Goal: Information Seeking & Learning: Check status

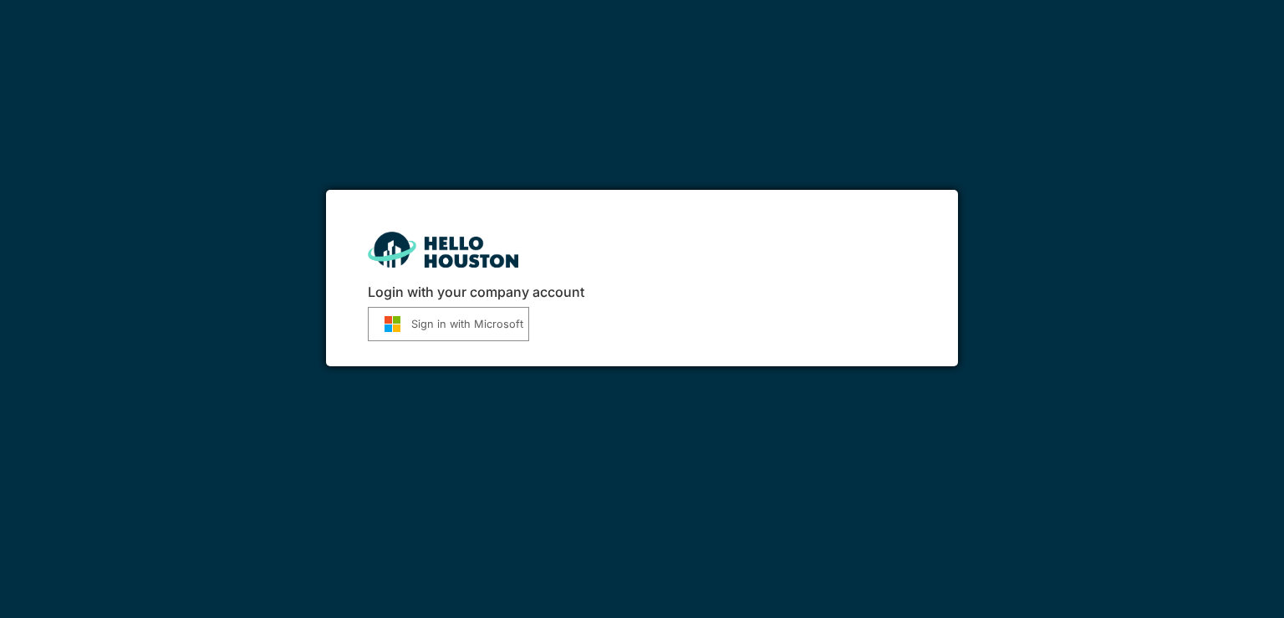
click at [463, 331] on button "Sign in with Microsoft" at bounding box center [448, 324] width 161 height 34
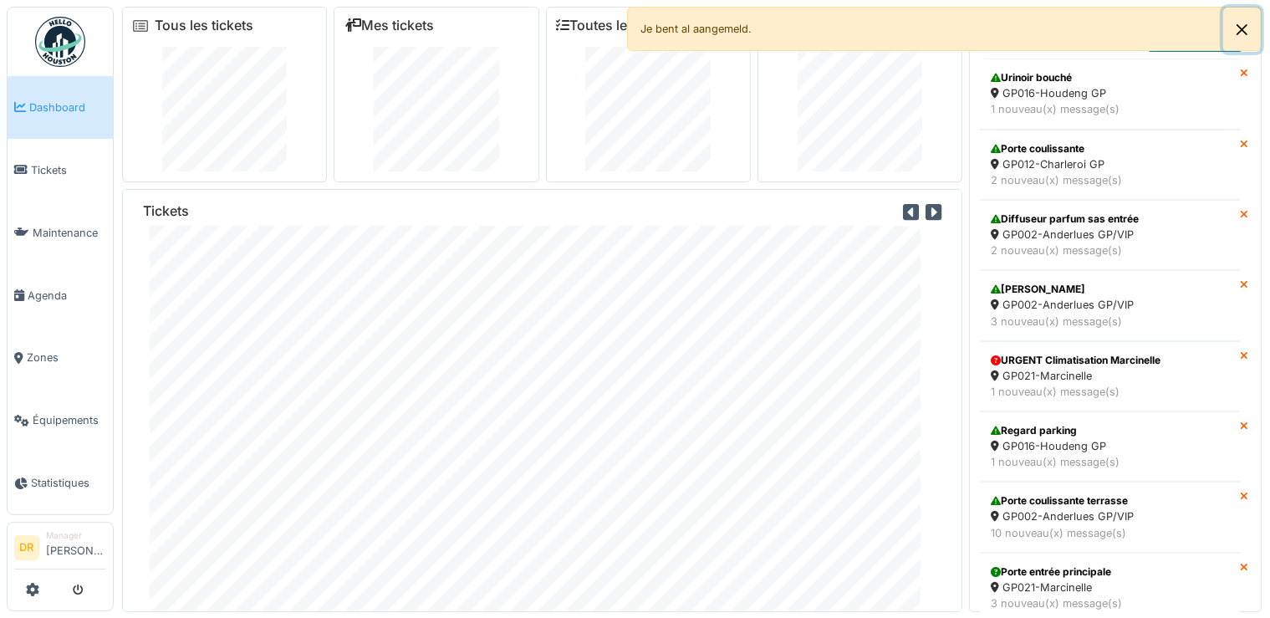
click at [1247, 29] on button "Close" at bounding box center [1242, 30] width 38 height 44
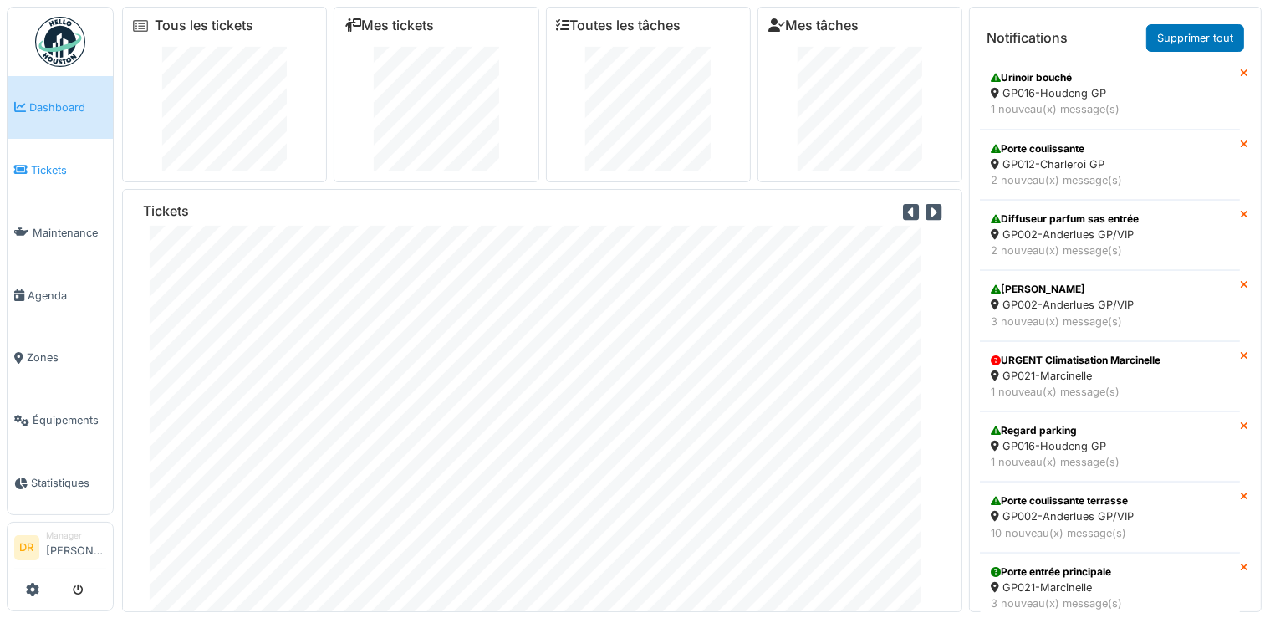
click at [73, 172] on span "Tickets" at bounding box center [68, 170] width 75 height 16
click at [77, 169] on span "Tickets" at bounding box center [68, 170] width 75 height 16
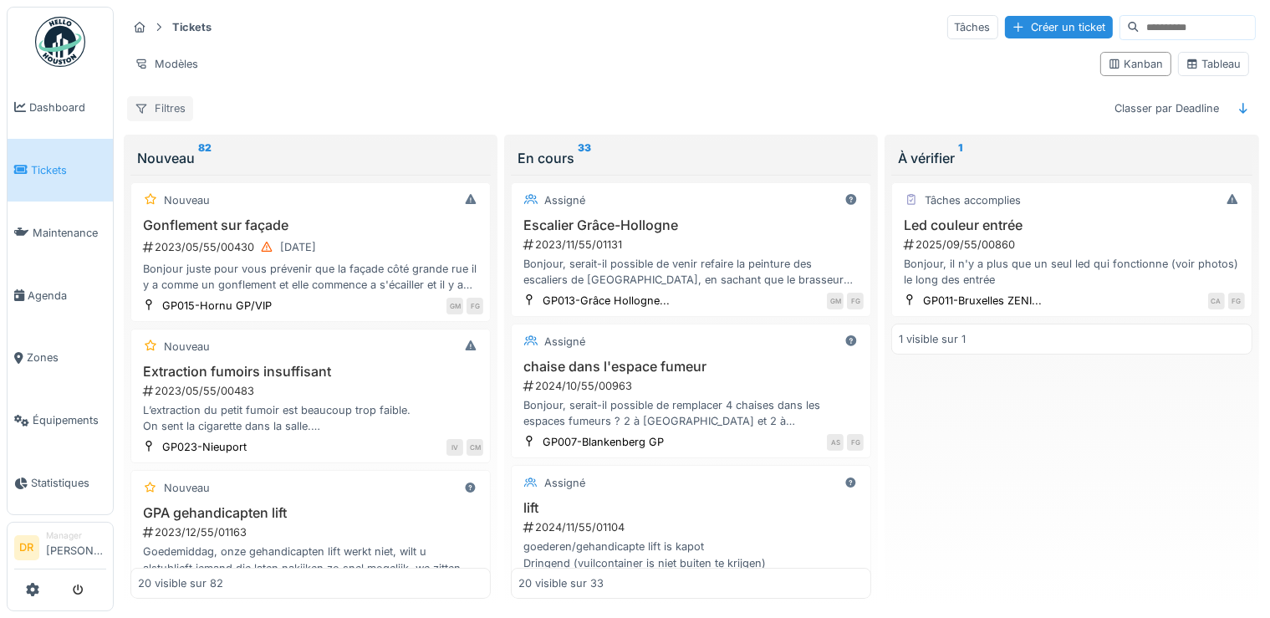
click at [166, 110] on div "Filtres" at bounding box center [160, 108] width 66 height 24
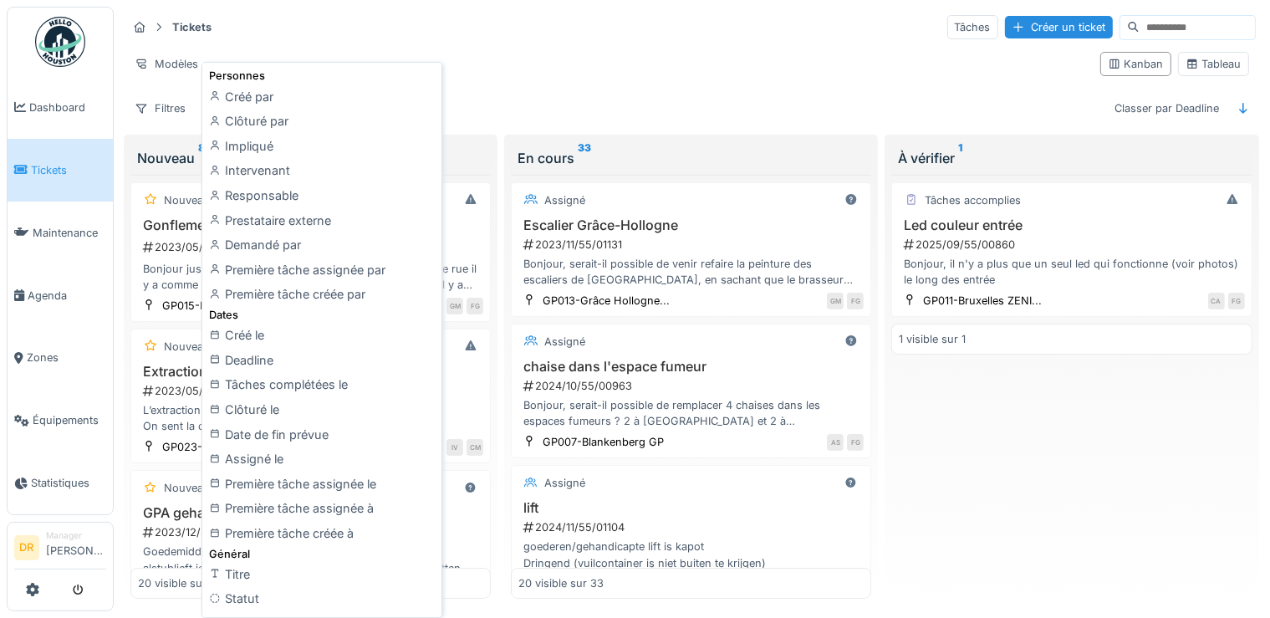
scroll to position [201, 0]
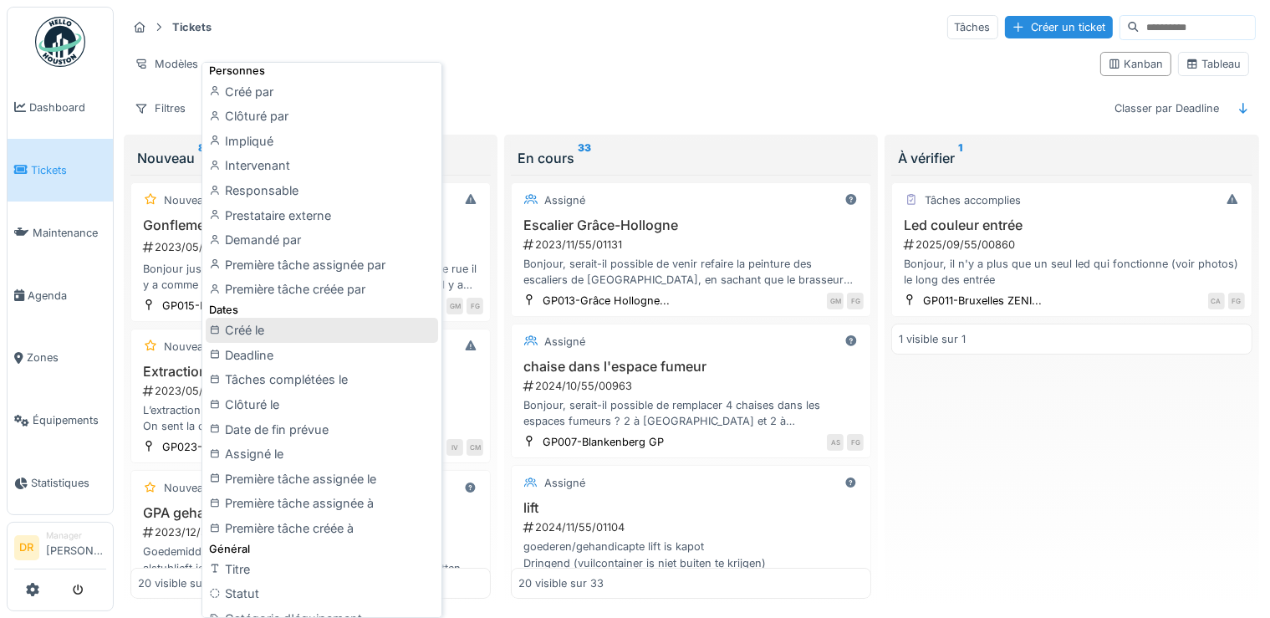
click at [256, 330] on div "Créé le" at bounding box center [322, 330] width 232 height 25
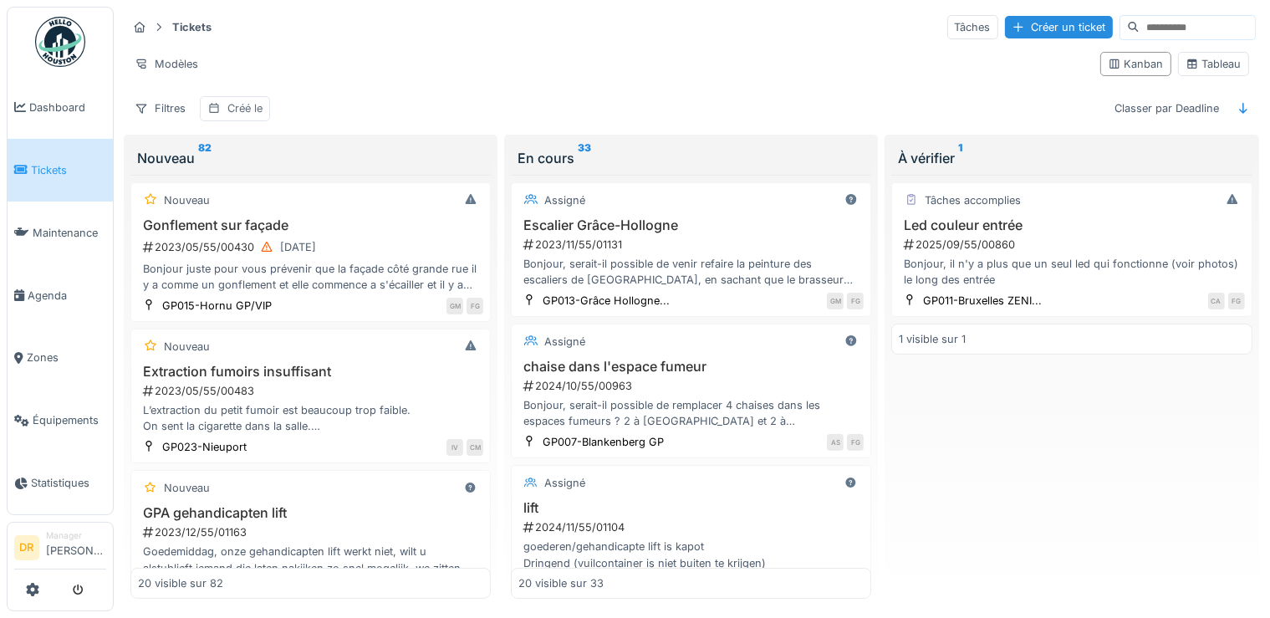
click at [237, 110] on div "Créé le" at bounding box center [244, 108] width 35 height 16
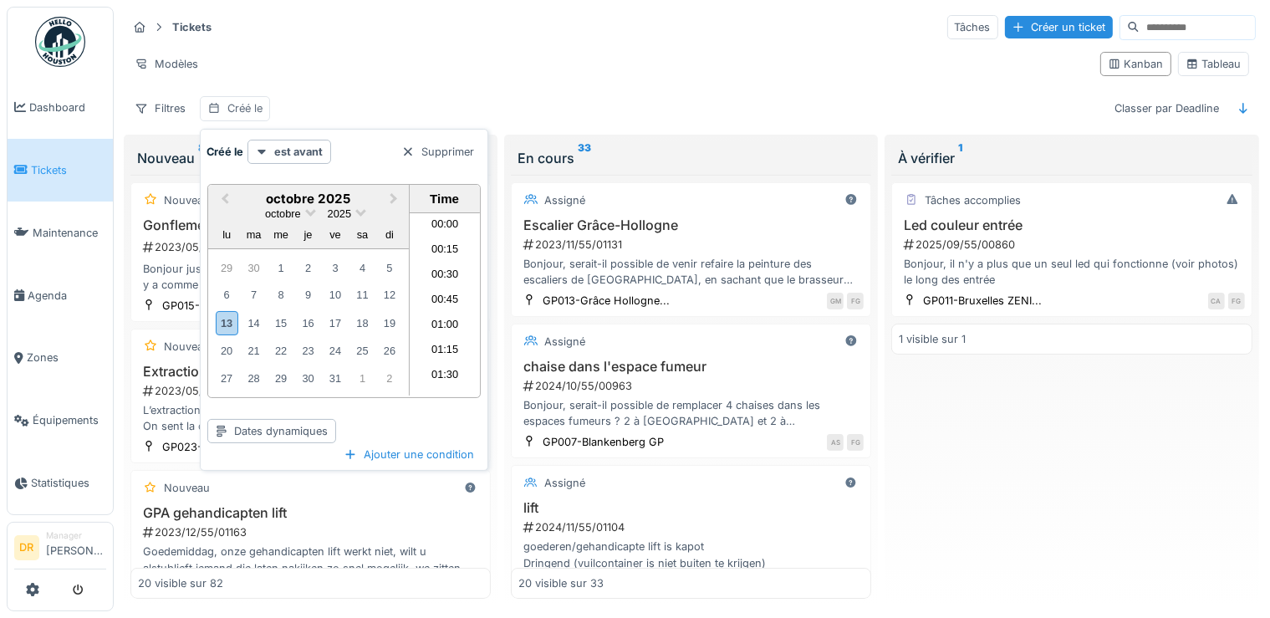
scroll to position [1351, 0]
click at [237, 110] on div "Créé le" at bounding box center [244, 108] width 35 height 16
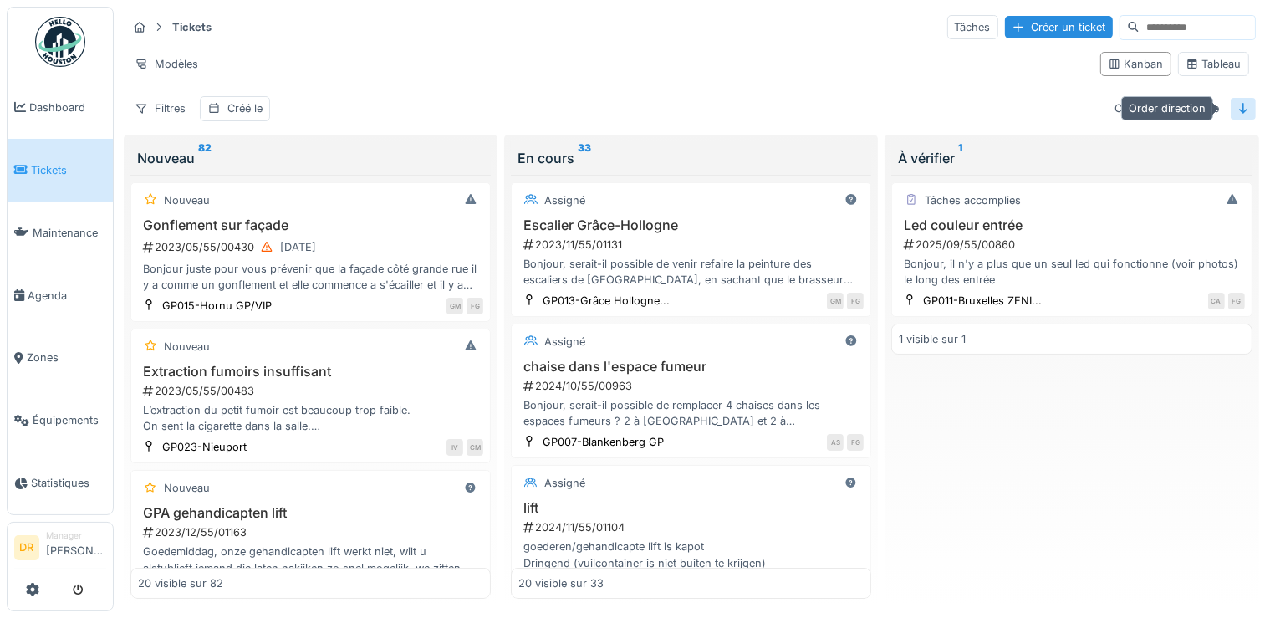
click at [1239, 111] on icon at bounding box center [1243, 108] width 8 height 11
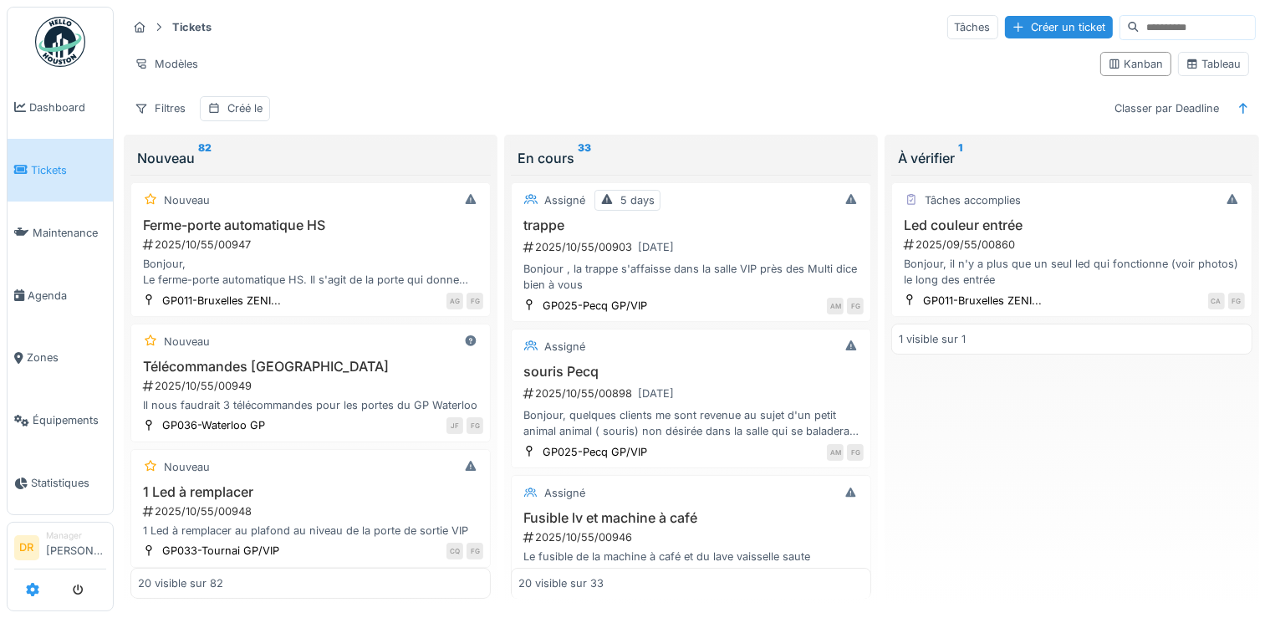
click at [30, 590] on icon at bounding box center [32, 589] width 13 height 13
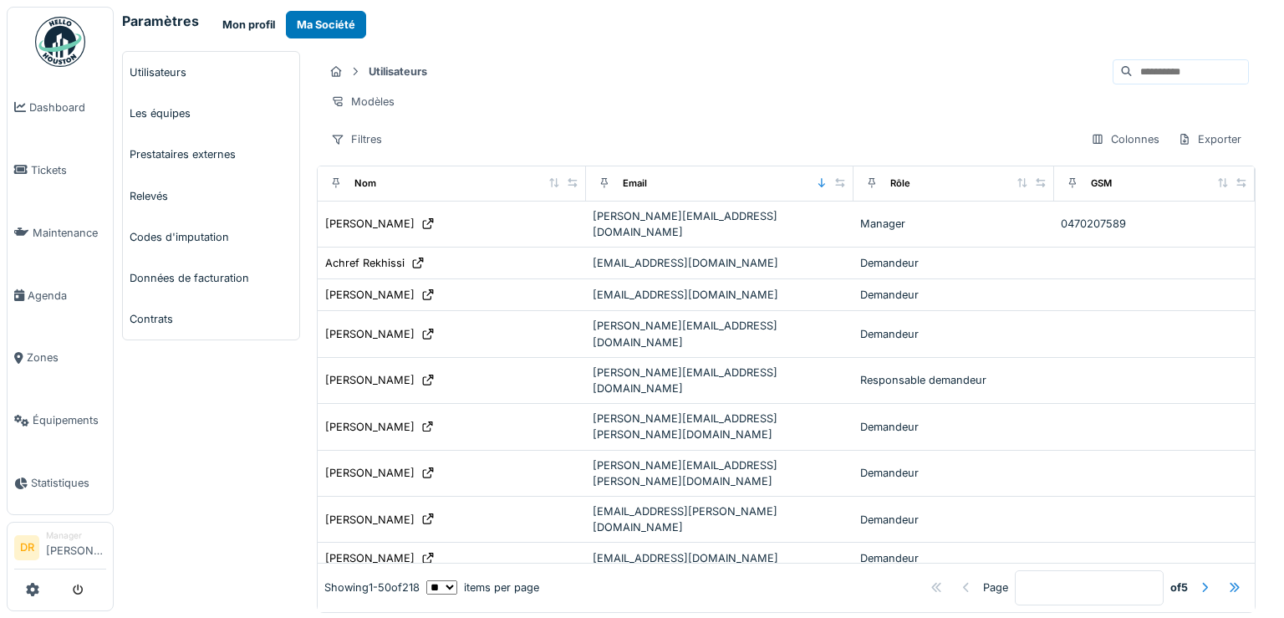
click at [245, 27] on button "Mon profil" at bounding box center [249, 25] width 74 height 28
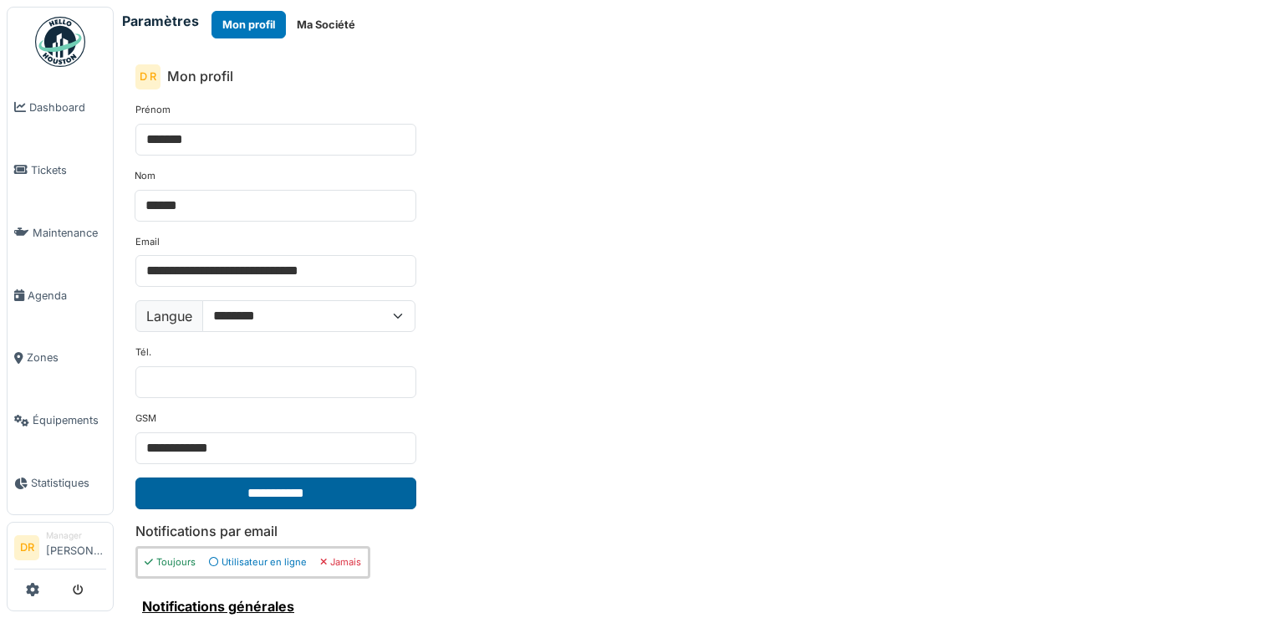
click at [289, 493] on input "**********" at bounding box center [275, 494] width 281 height 32
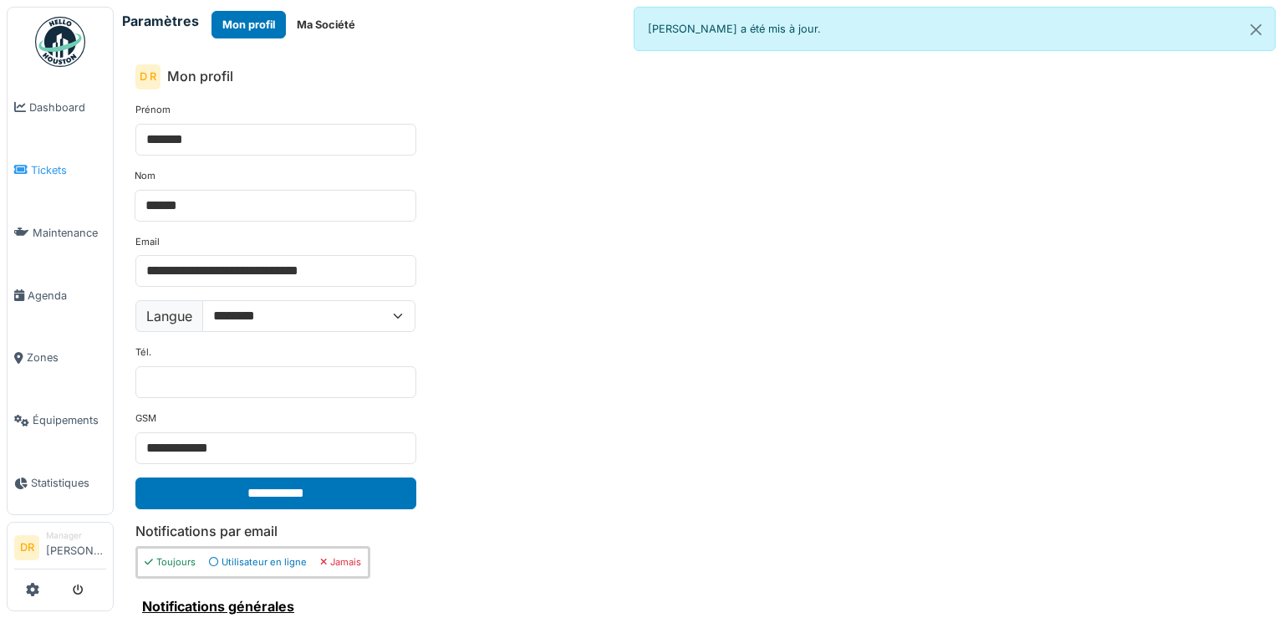
click at [54, 166] on span "Tickets" at bounding box center [68, 170] width 75 height 16
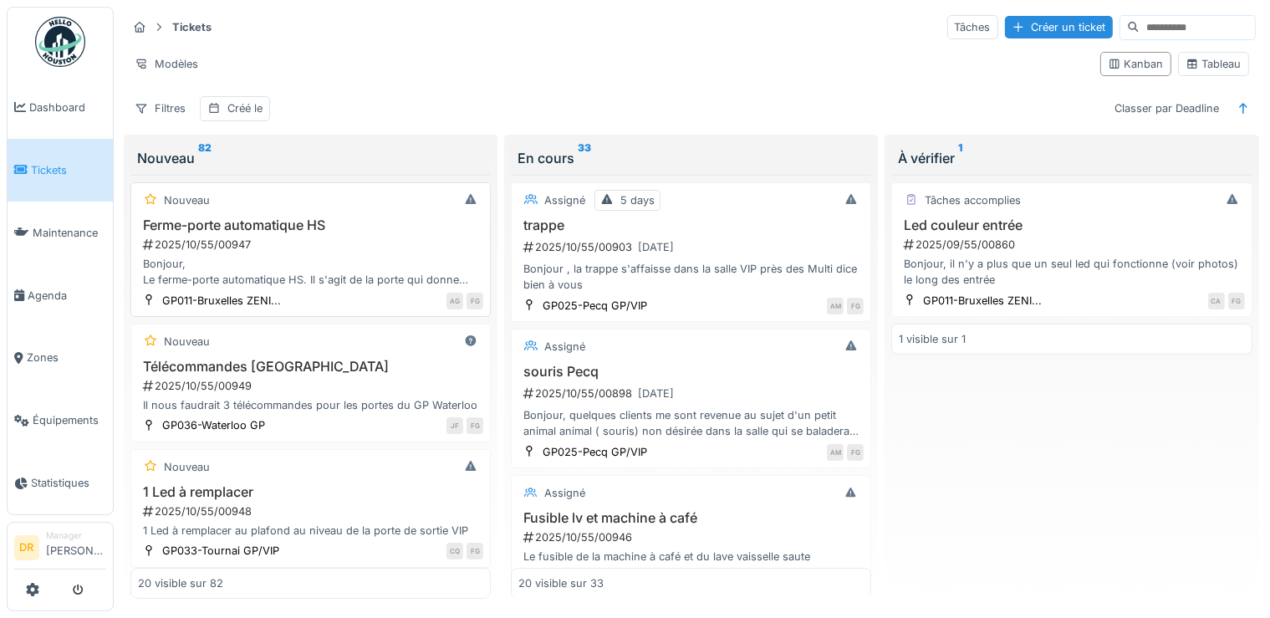
click at [247, 232] on h3 "Ferme-porte automatique HS" at bounding box center [310, 225] width 345 height 16
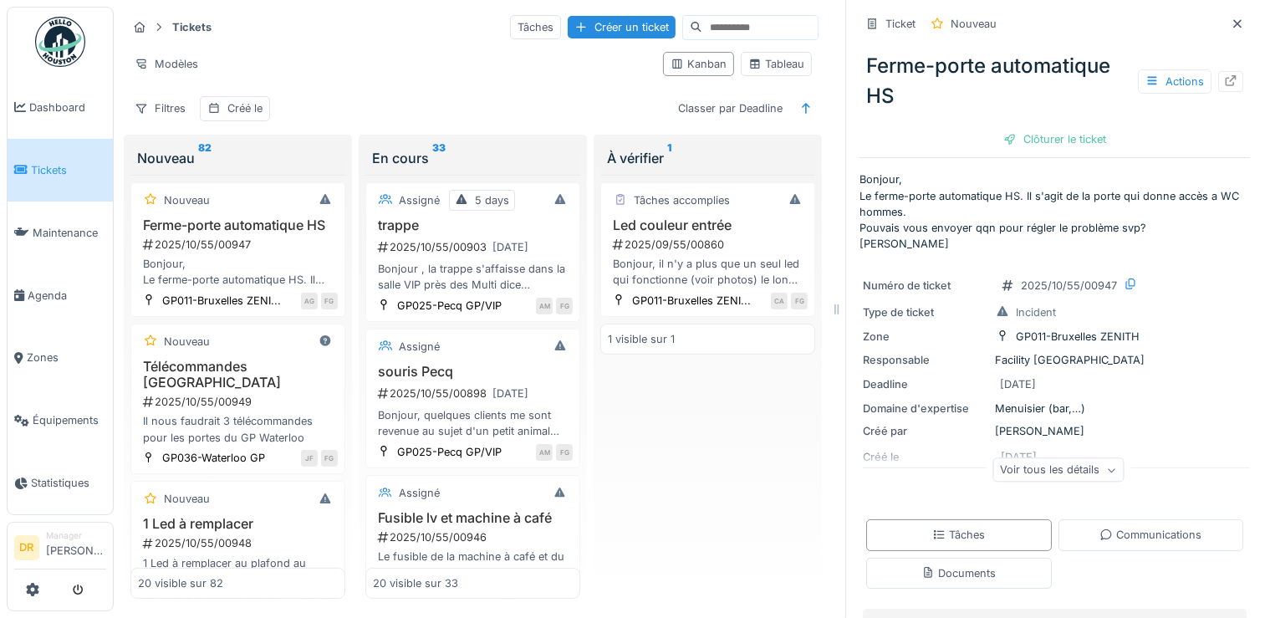
click at [1106, 474] on icon at bounding box center [1111, 470] width 10 height 8
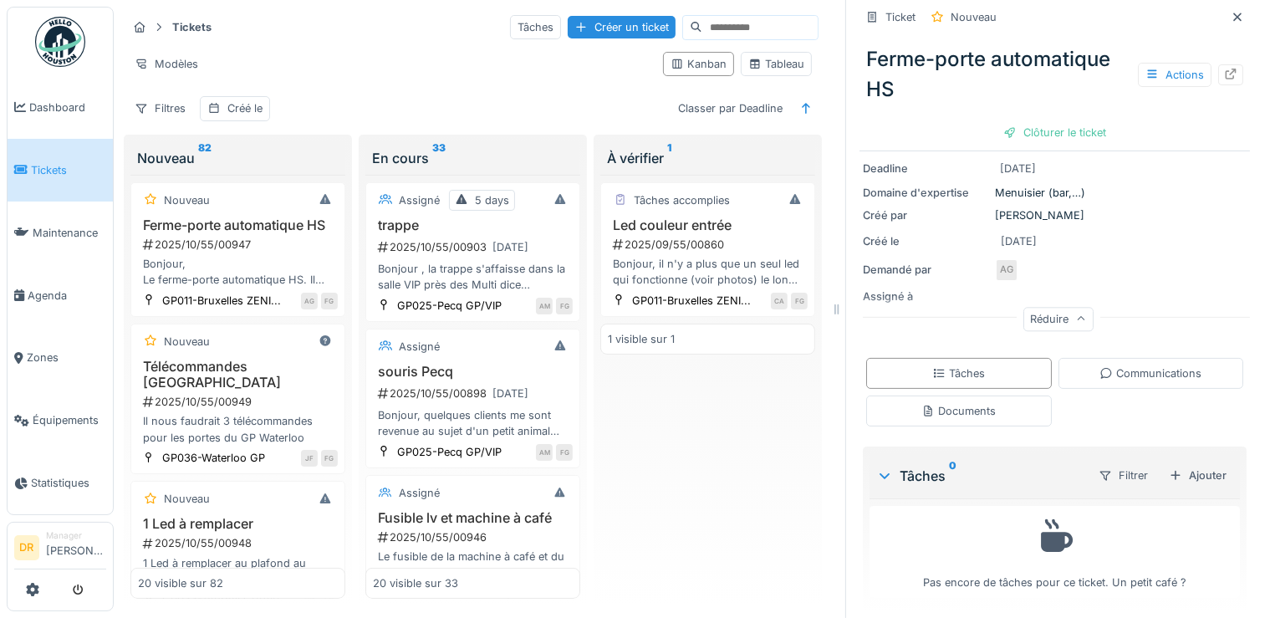
scroll to position [236, 0]
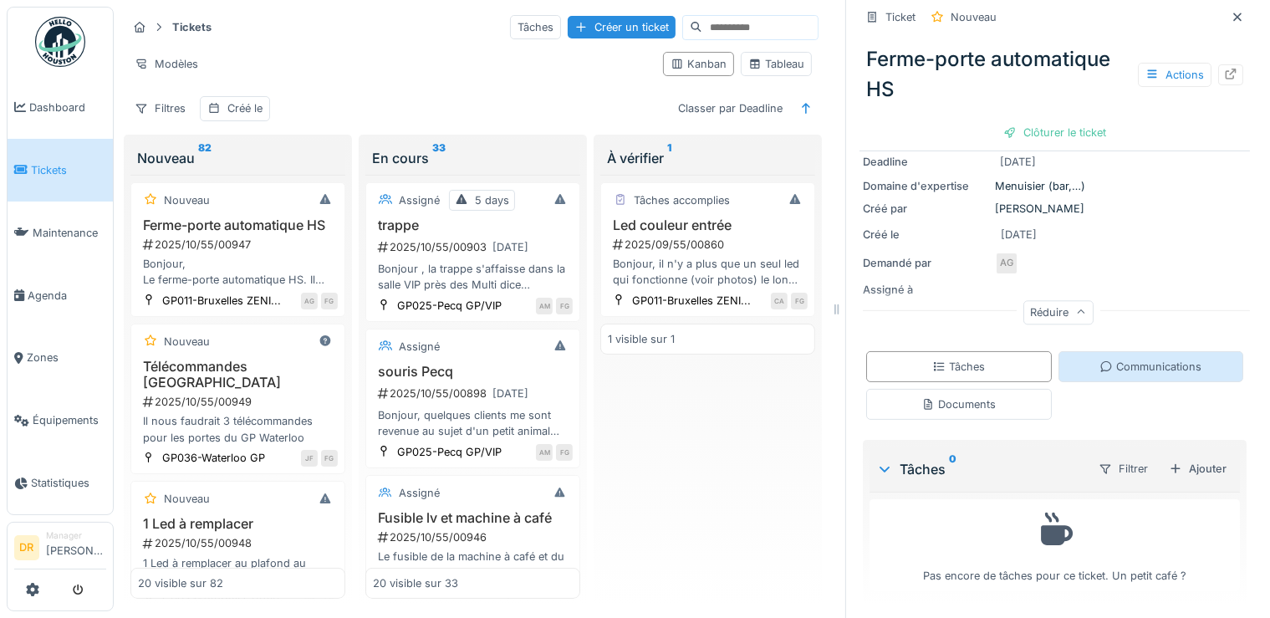
click at [1139, 363] on div "Communications" at bounding box center [1151, 367] width 102 height 16
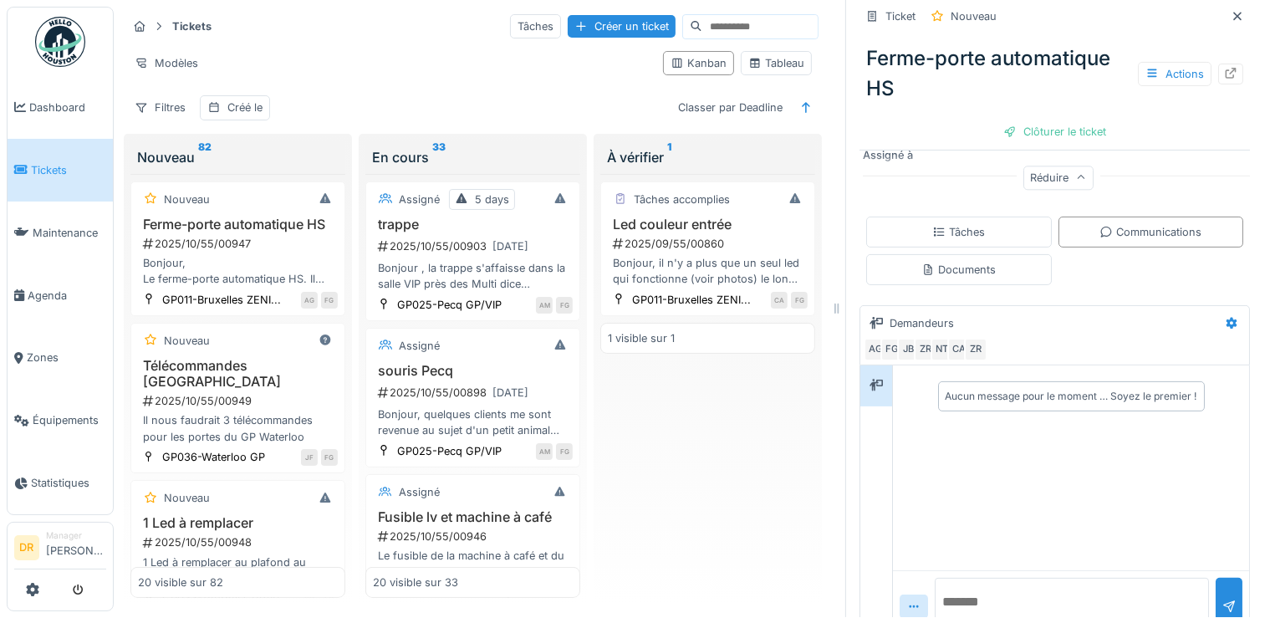
scroll to position [396, 0]
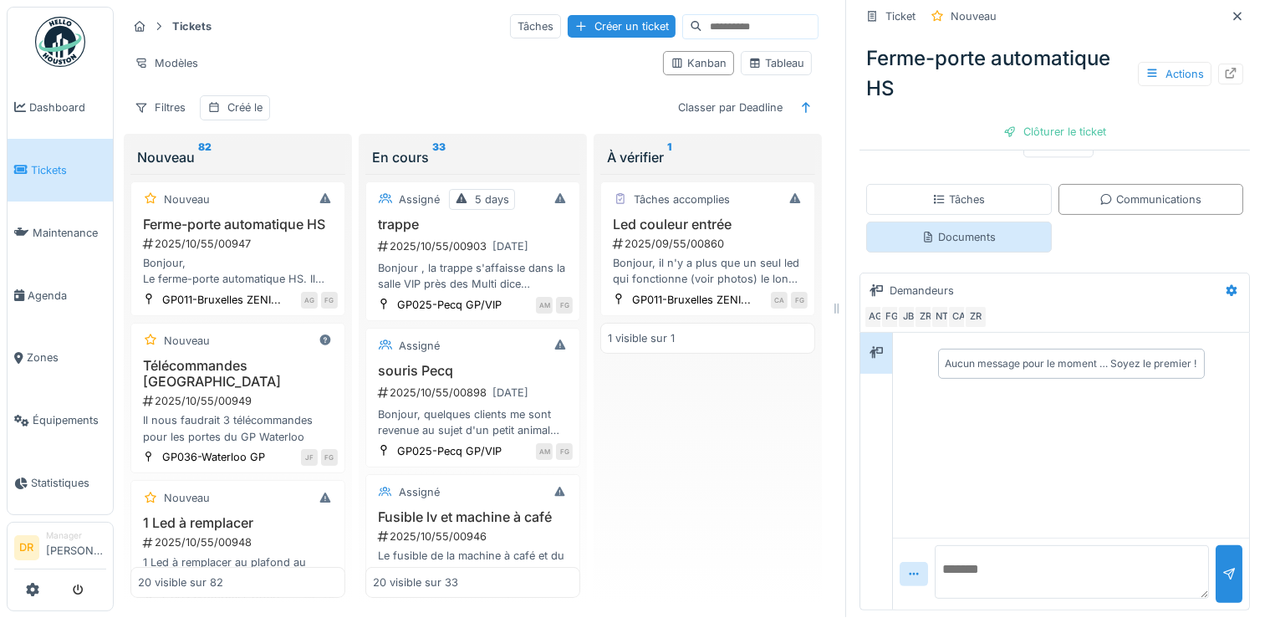
click at [958, 229] on div "Documents" at bounding box center [959, 237] width 74 height 16
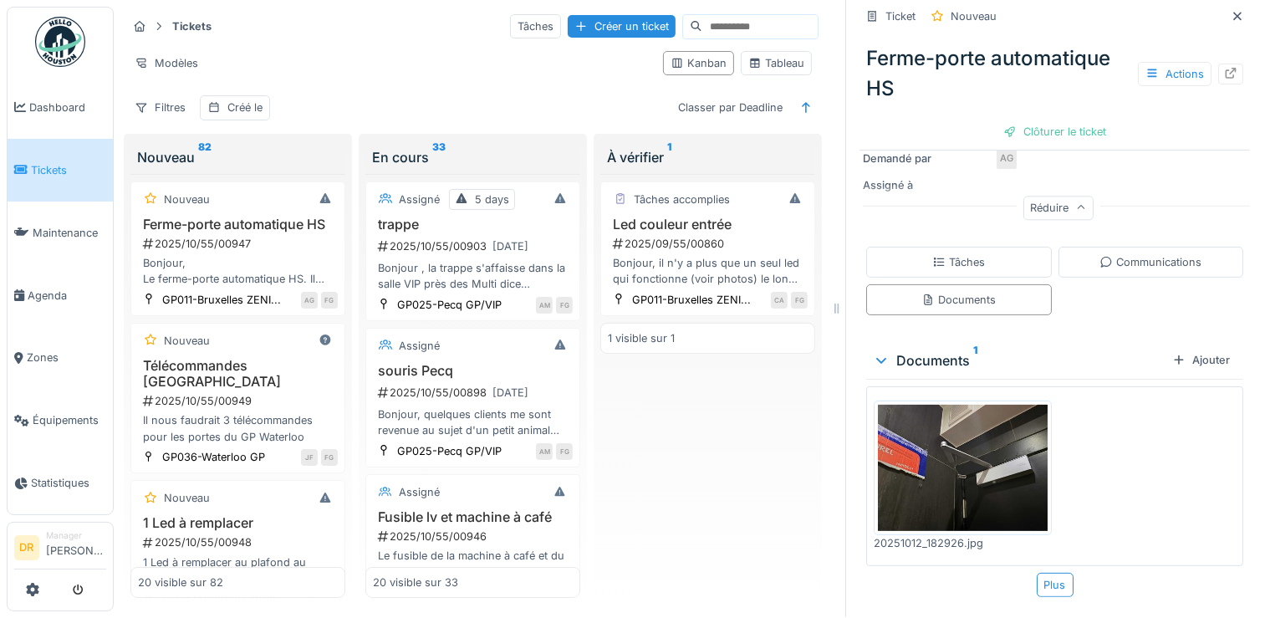
scroll to position [334, 0]
click at [959, 467] on img at bounding box center [963, 468] width 170 height 127
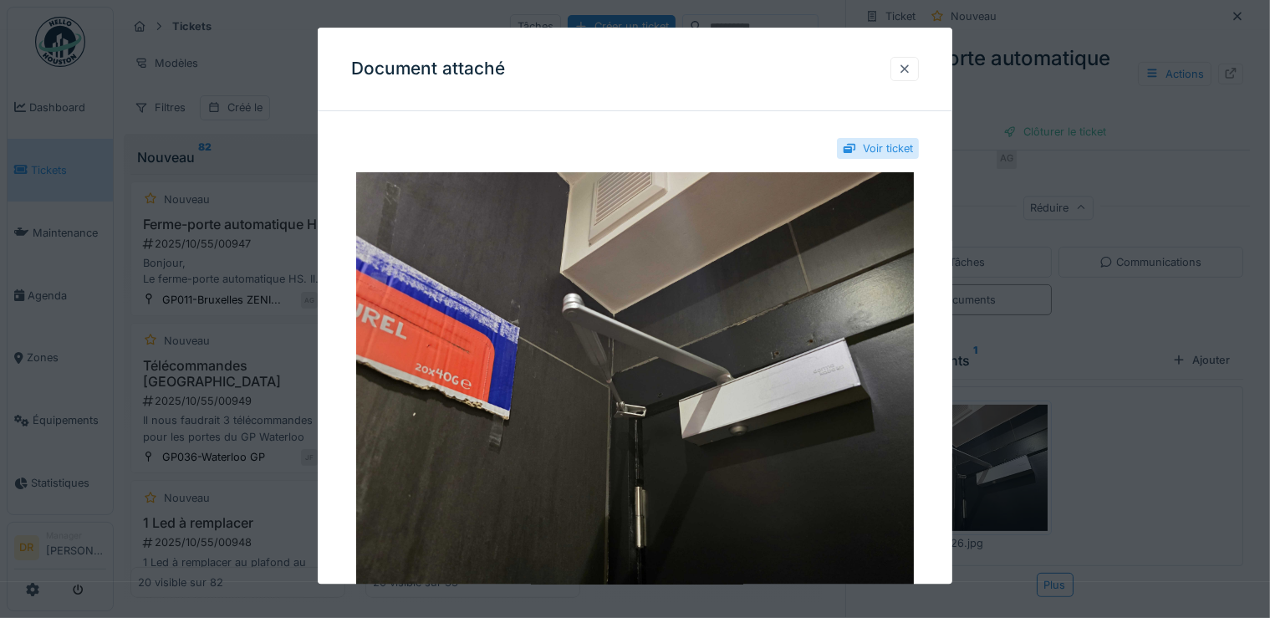
click at [909, 69] on div at bounding box center [904, 69] width 13 height 16
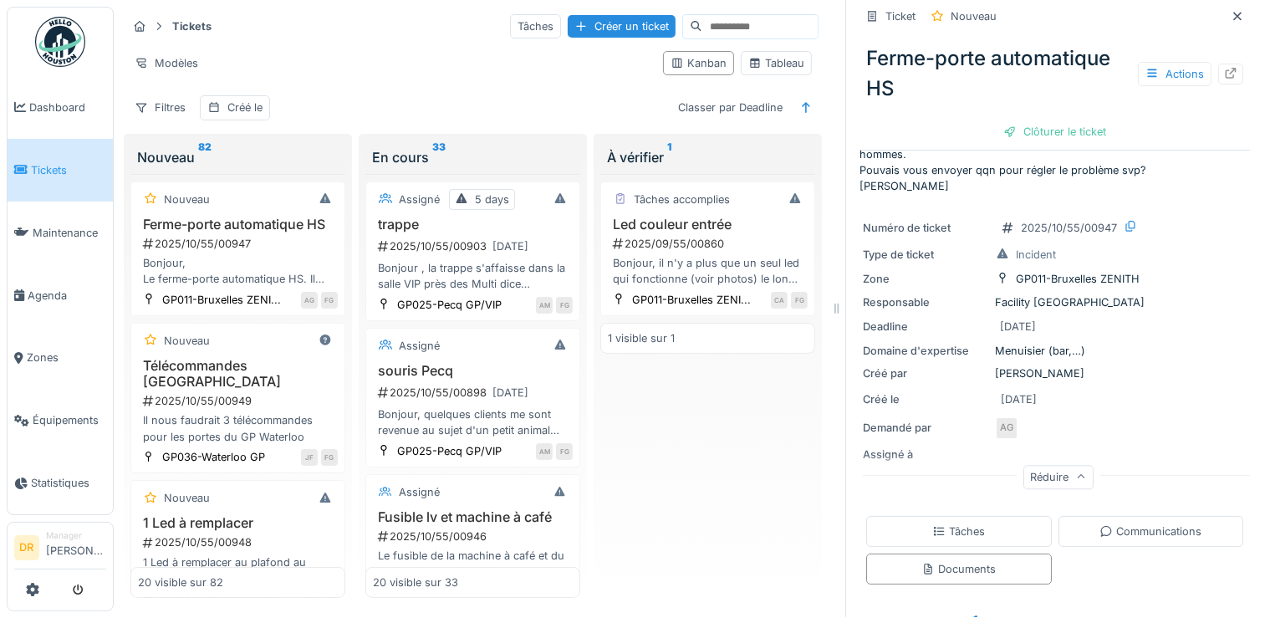
scroll to position [120, 0]
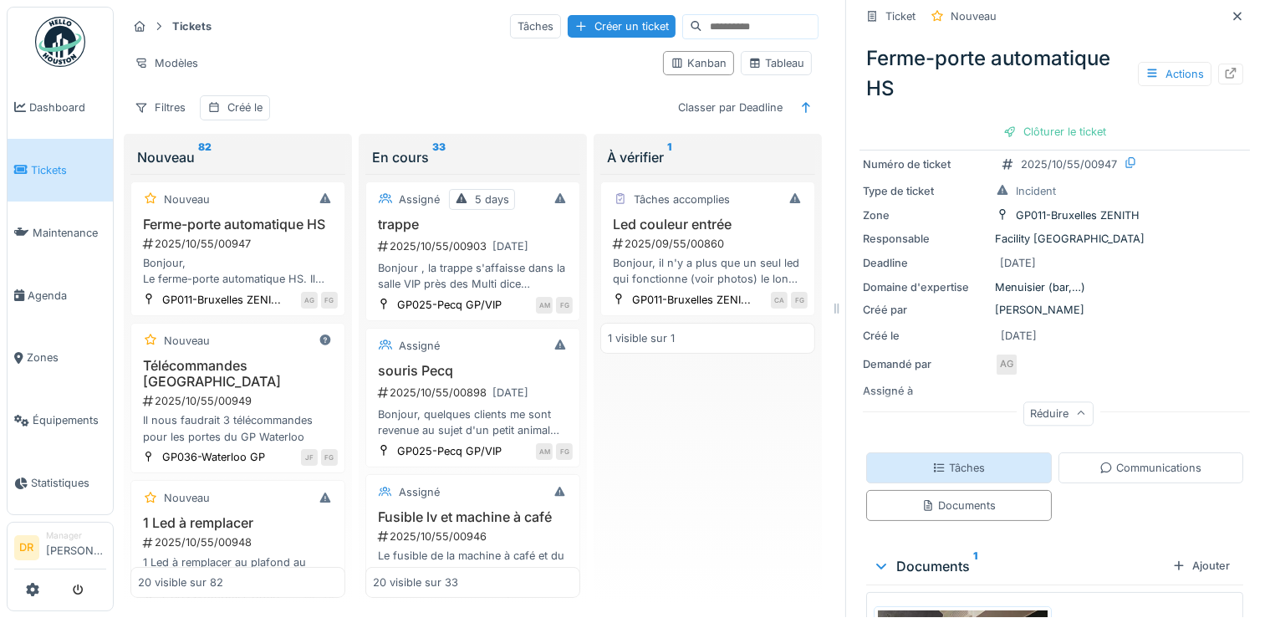
click at [947, 462] on div "Tâches" at bounding box center [958, 468] width 53 height 16
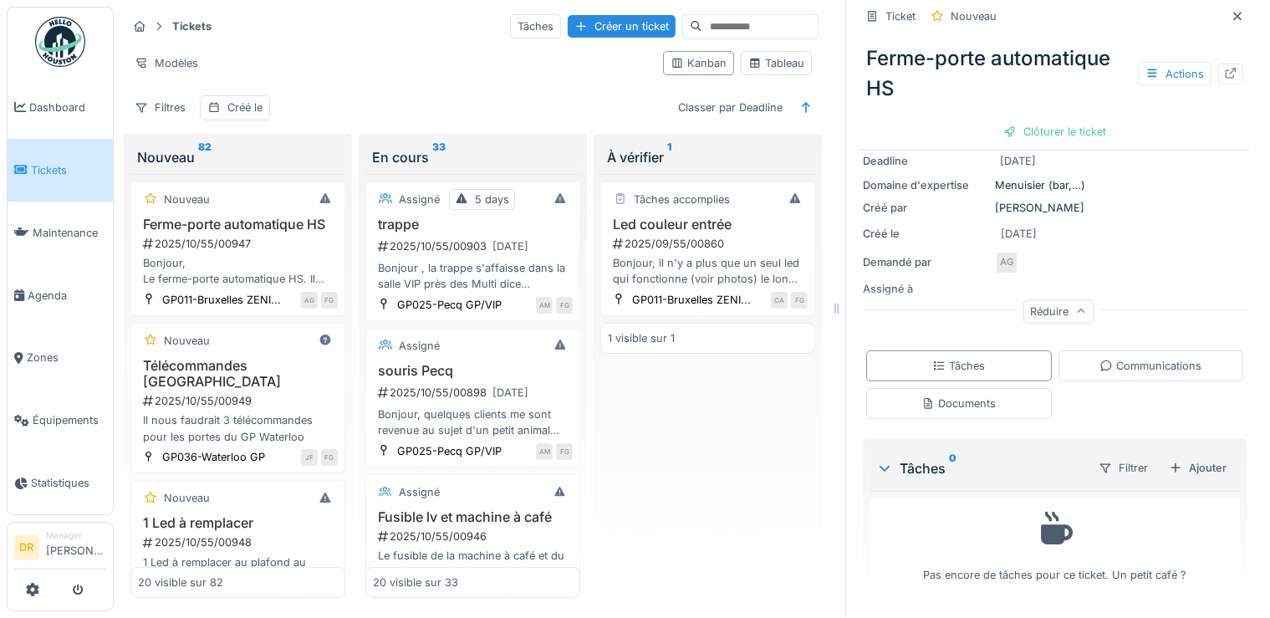
scroll to position [236, 0]
click at [1224, 68] on icon at bounding box center [1230, 73] width 13 height 11
click at [1186, 457] on div "Ajouter" at bounding box center [1197, 468] width 71 height 23
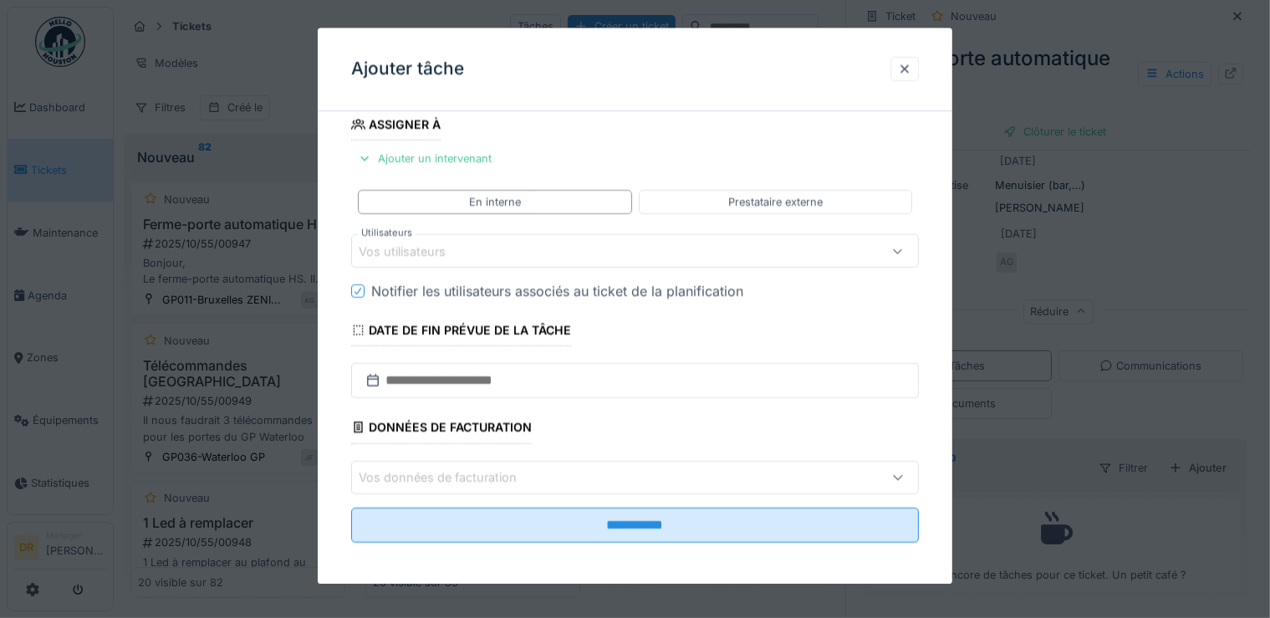
scroll to position [202, 0]
click at [903, 475] on icon at bounding box center [898, 477] width 9 height 5
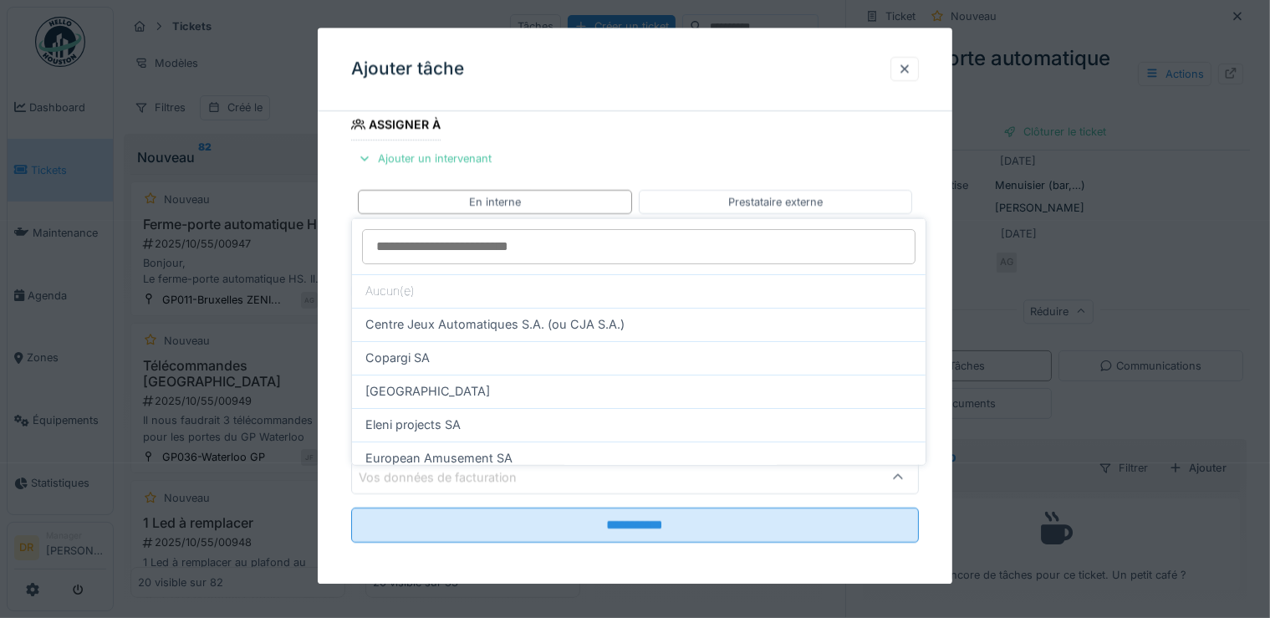
scroll to position [152, 0]
click at [911, 62] on div at bounding box center [904, 69] width 13 height 16
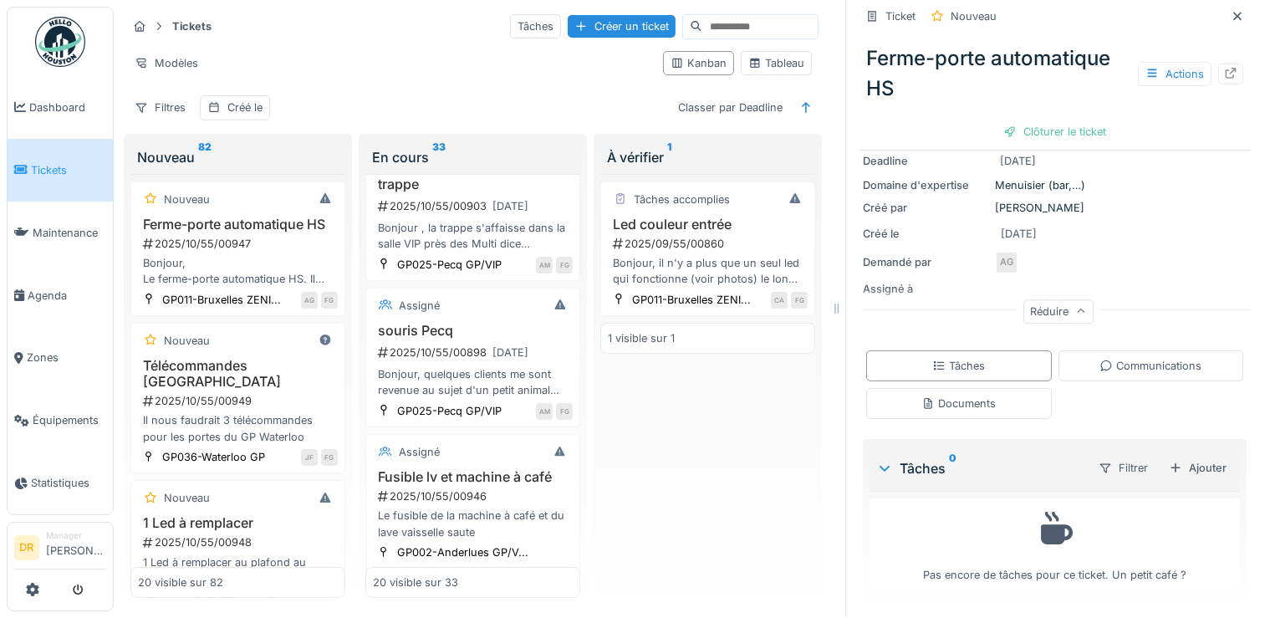
scroll to position [0, 0]
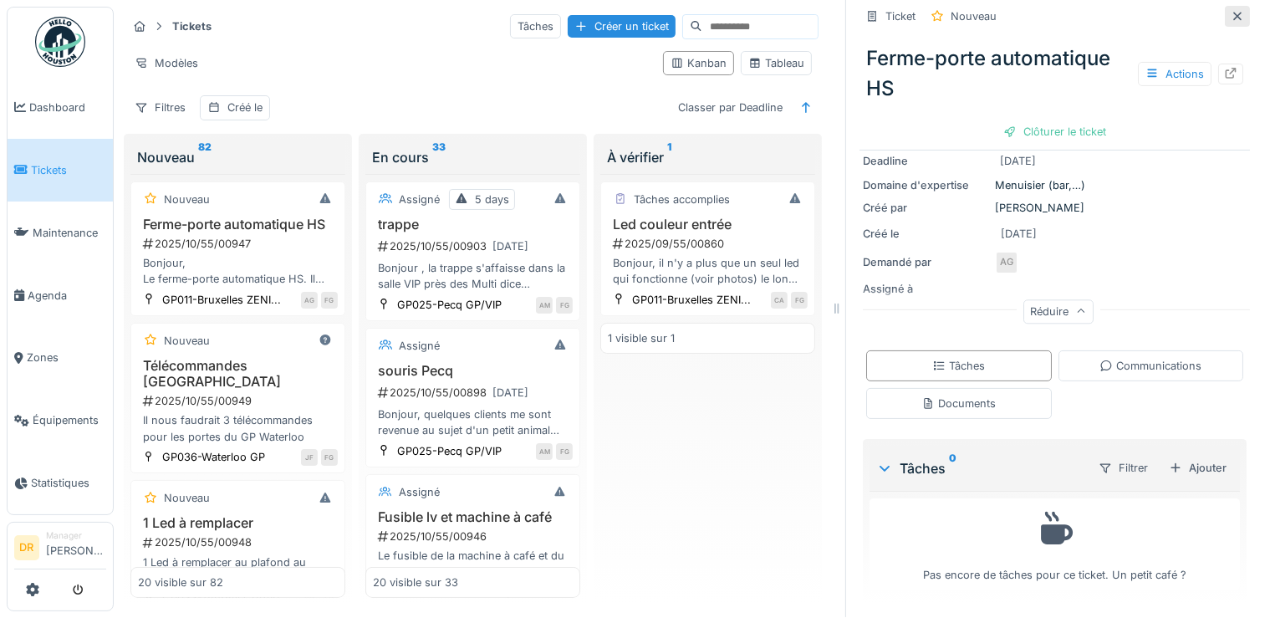
click at [1231, 11] on icon at bounding box center [1237, 16] width 13 height 11
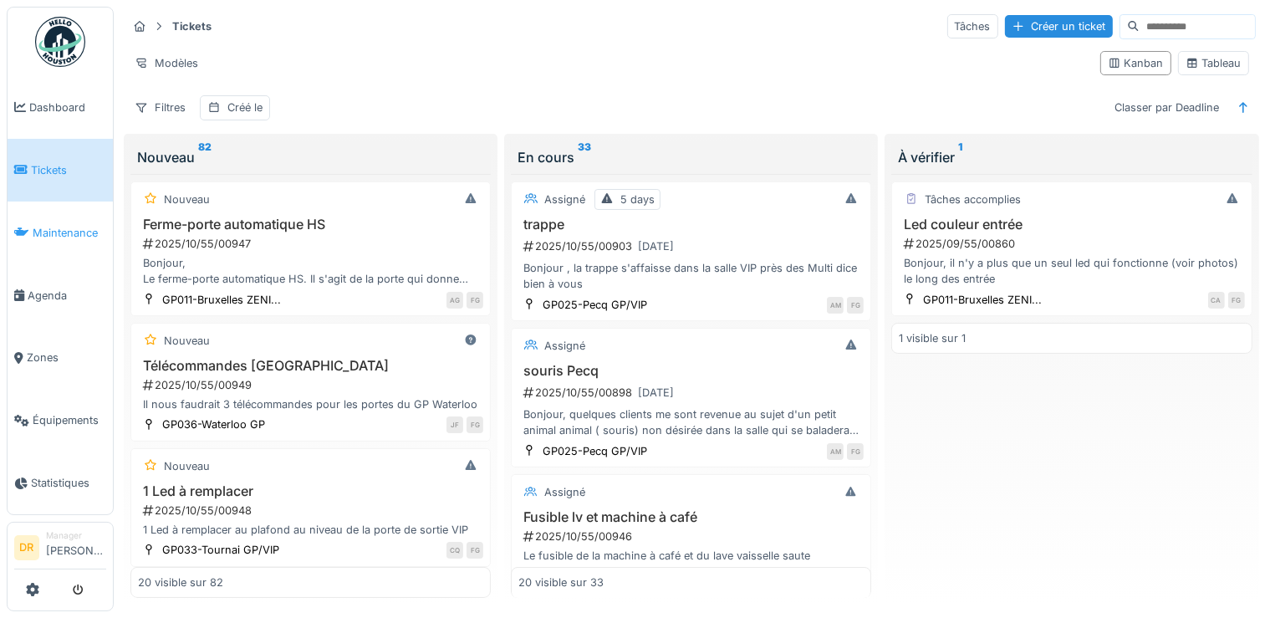
click at [39, 227] on span "Maintenance" at bounding box center [70, 233] width 74 height 16
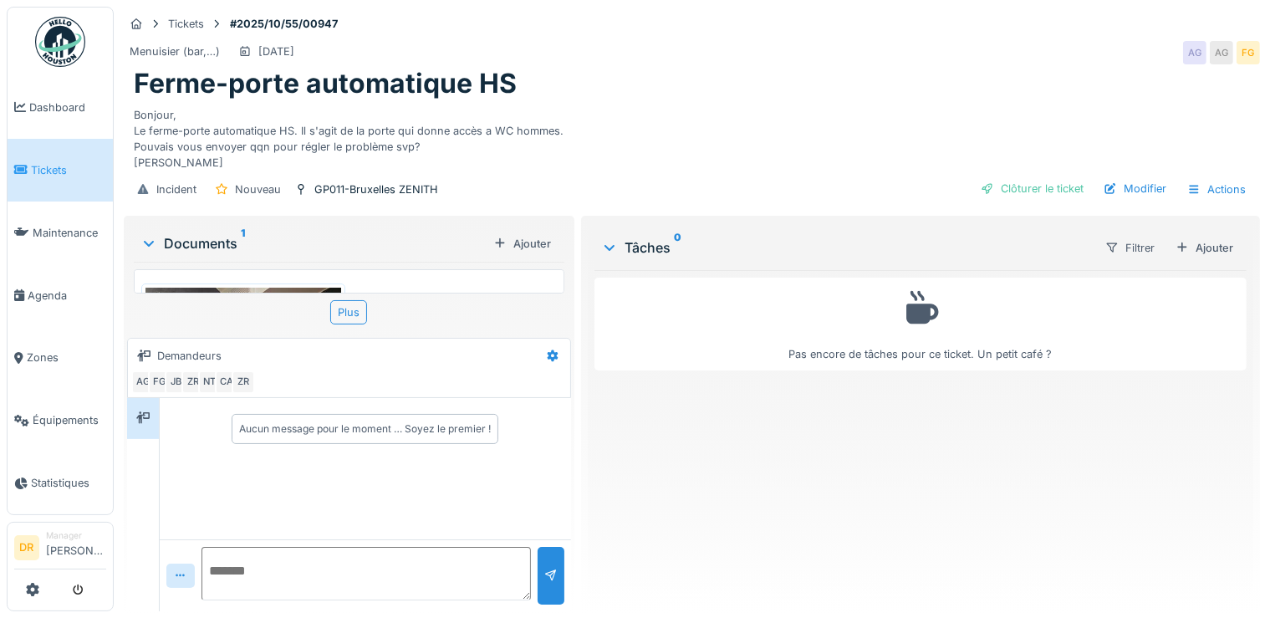
click at [603, 256] on icon at bounding box center [609, 247] width 13 height 17
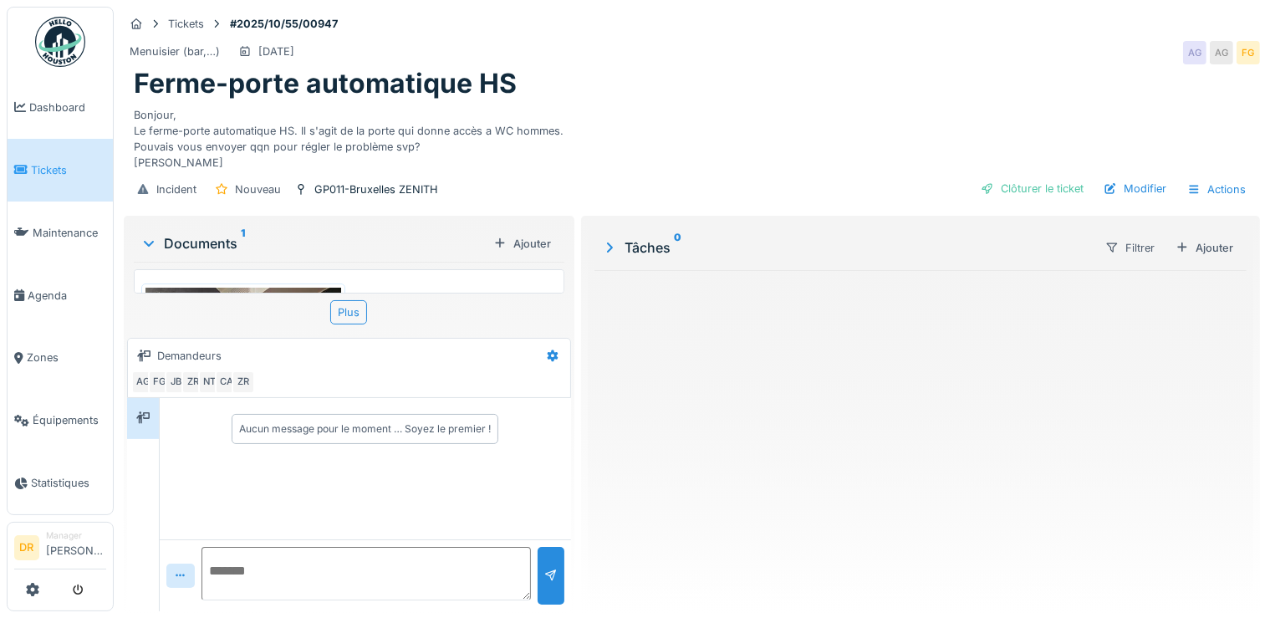
click at [607, 253] on icon at bounding box center [610, 248] width 6 height 10
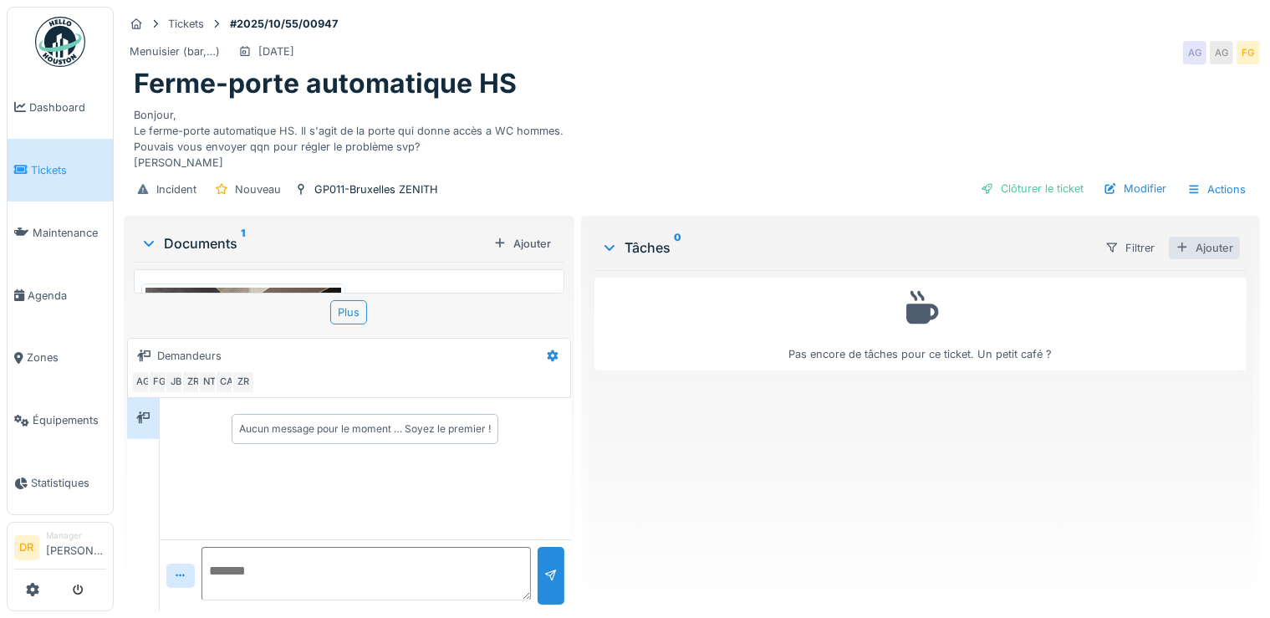
click at [1182, 259] on div "Ajouter" at bounding box center [1204, 248] width 71 height 23
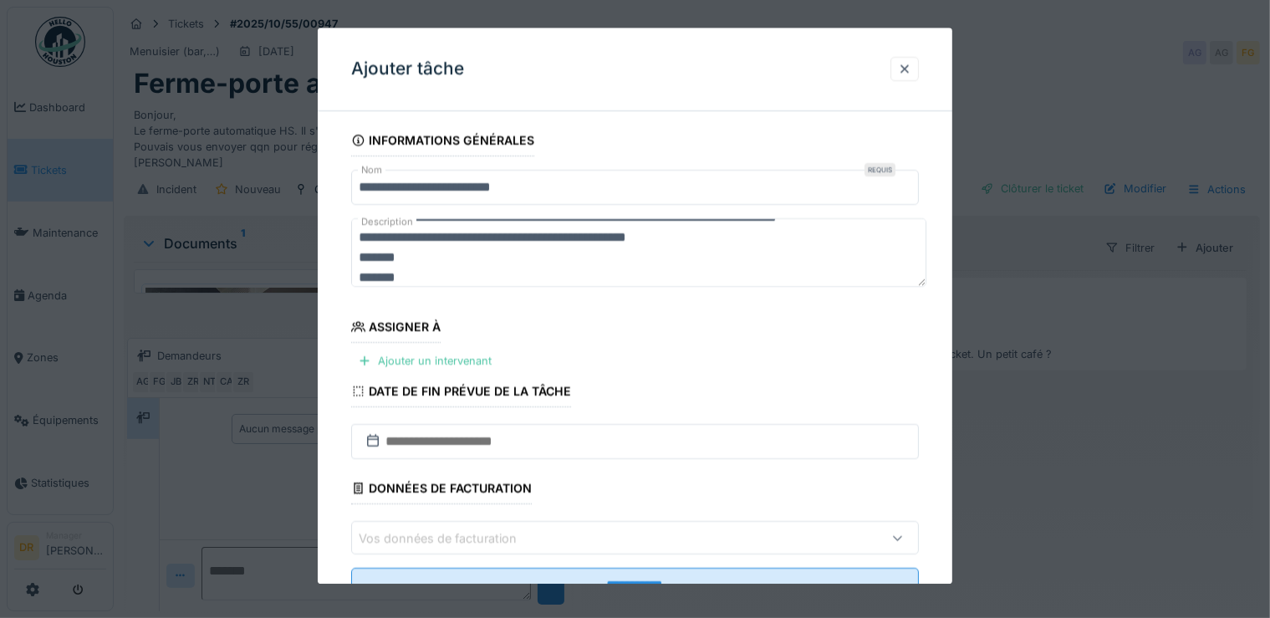
scroll to position [49, 0]
click at [439, 354] on div "Ajouter un intervenant" at bounding box center [424, 361] width 147 height 23
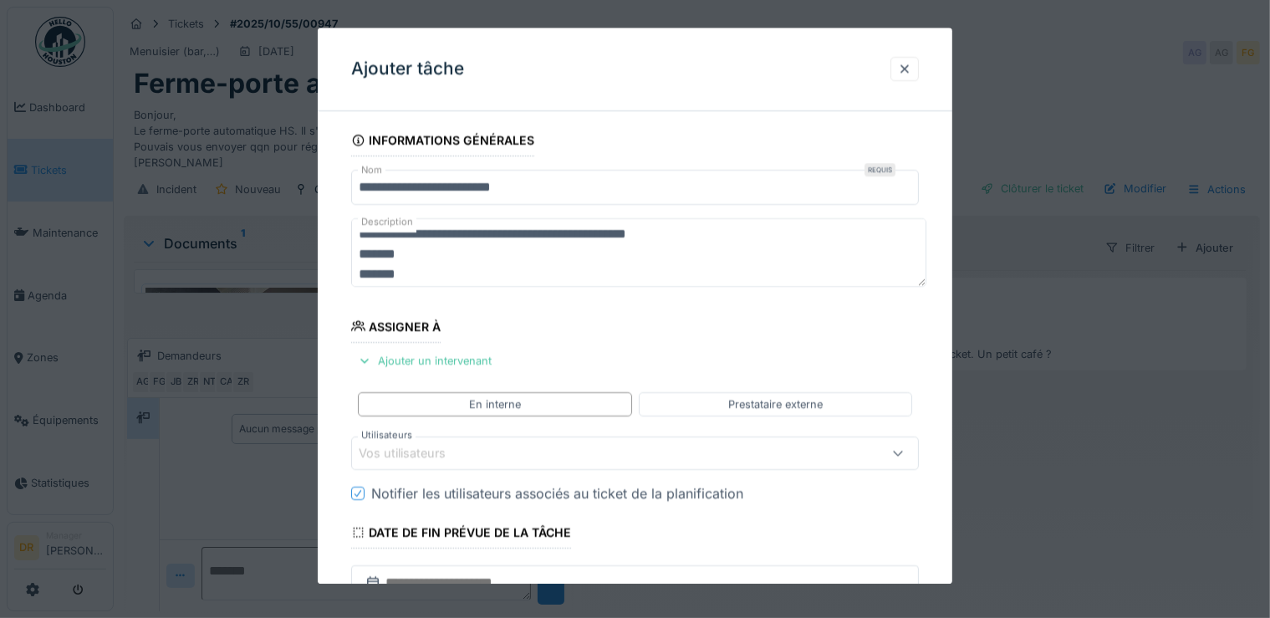
click at [905, 455] on icon at bounding box center [897, 453] width 13 height 11
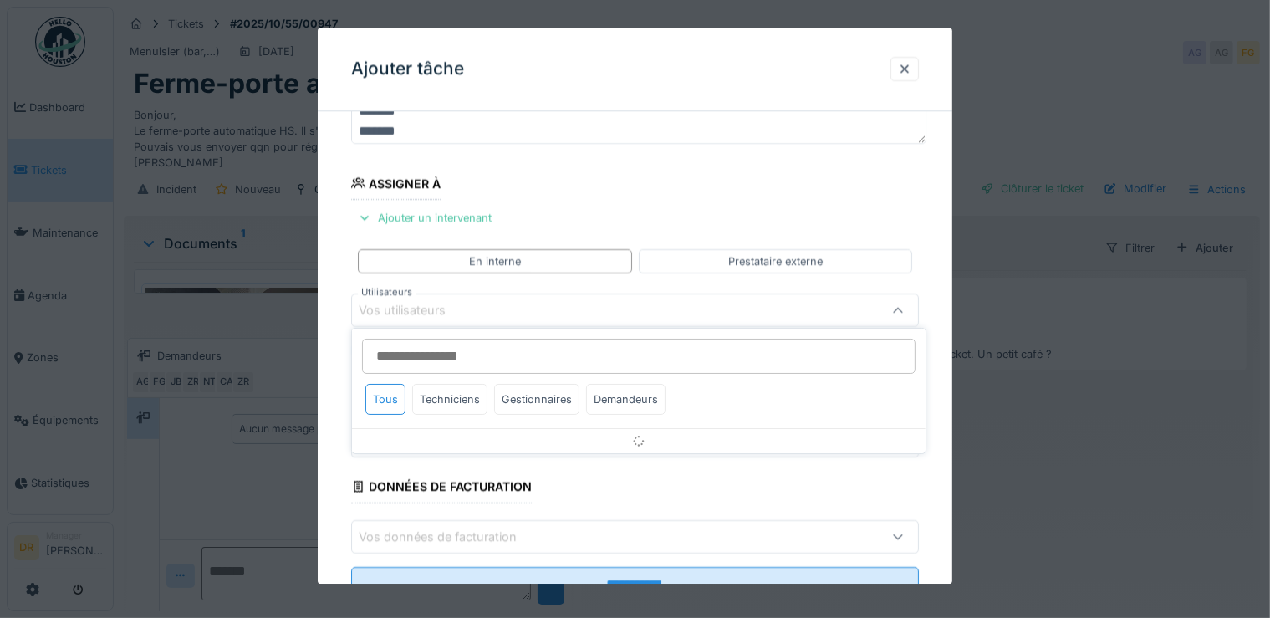
scroll to position [144, 0]
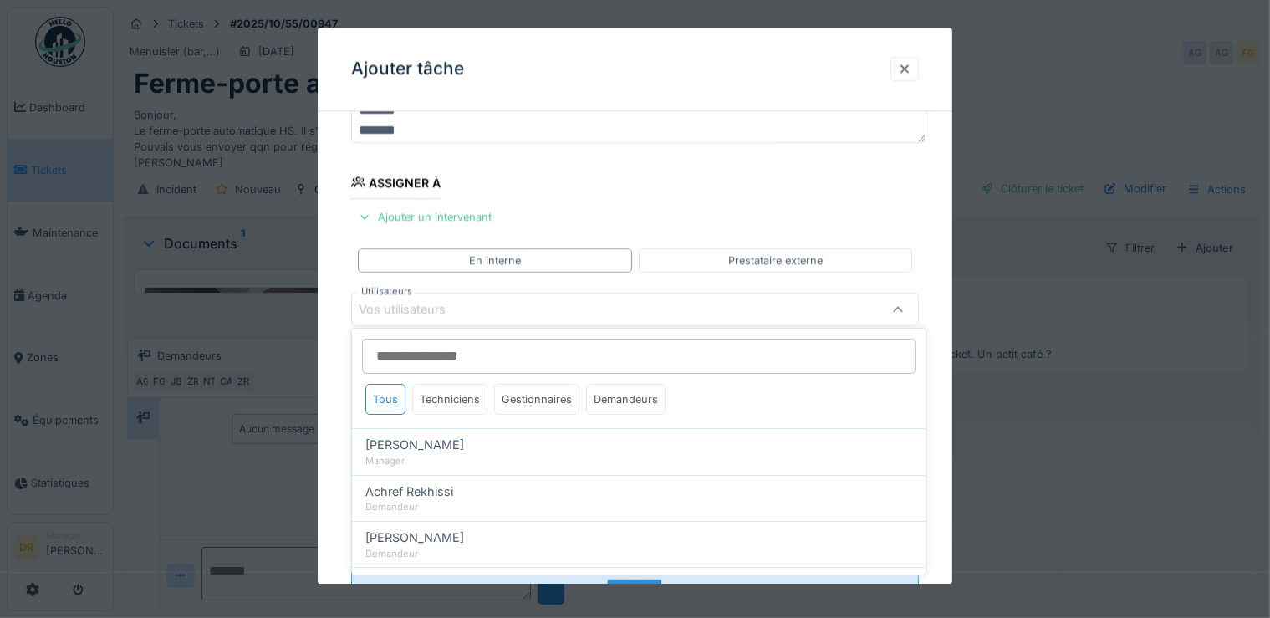
click at [834, 176] on fieldset "**********" at bounding box center [635, 298] width 569 height 634
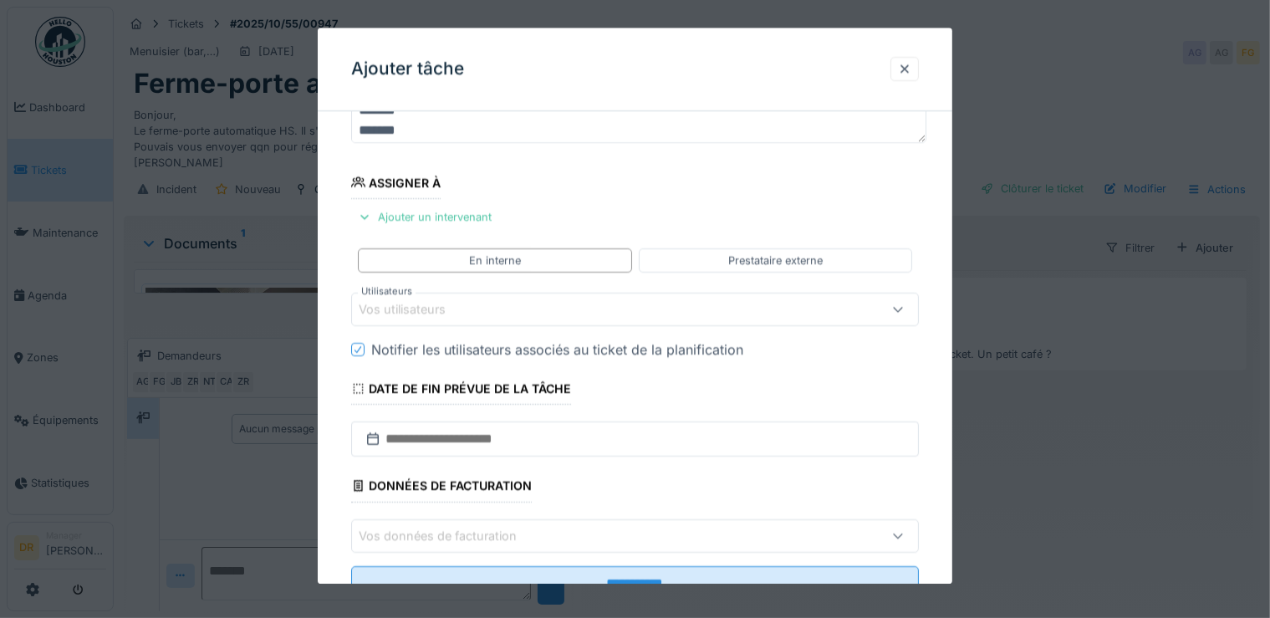
click at [953, 508] on div "**********" at bounding box center [636, 314] width 636 height 667
click at [952, 566] on div "**********" at bounding box center [636, 314] width 636 height 667
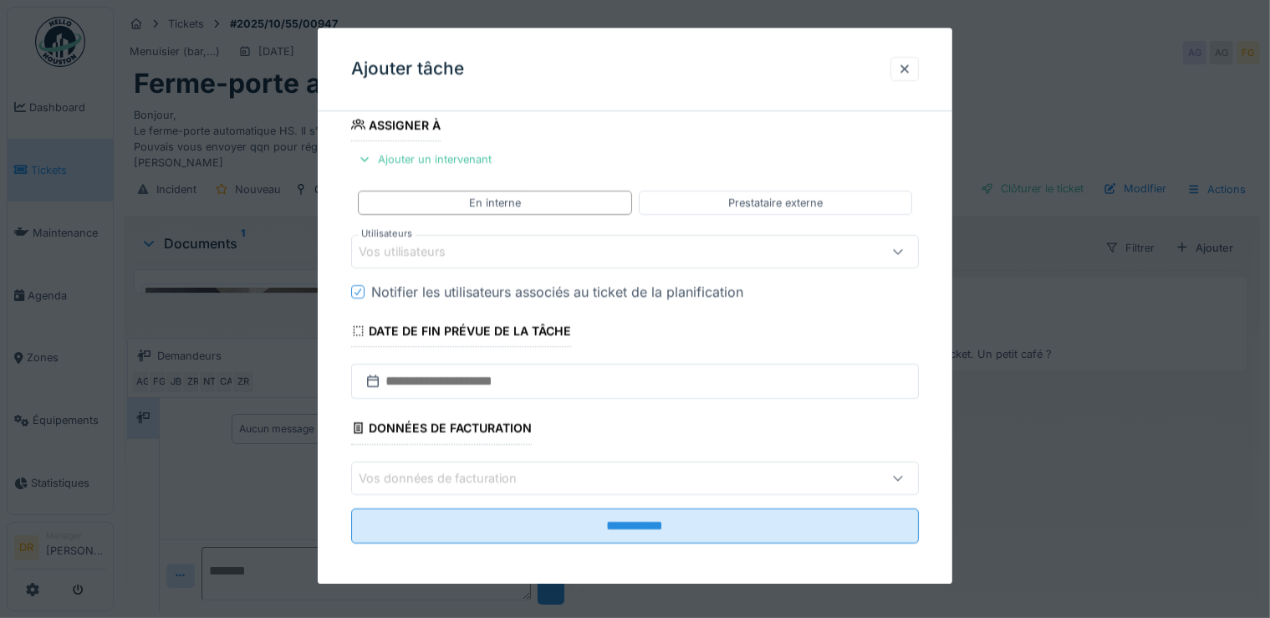
scroll to position [202, 0]
click at [913, 462] on div at bounding box center [898, 478] width 40 height 32
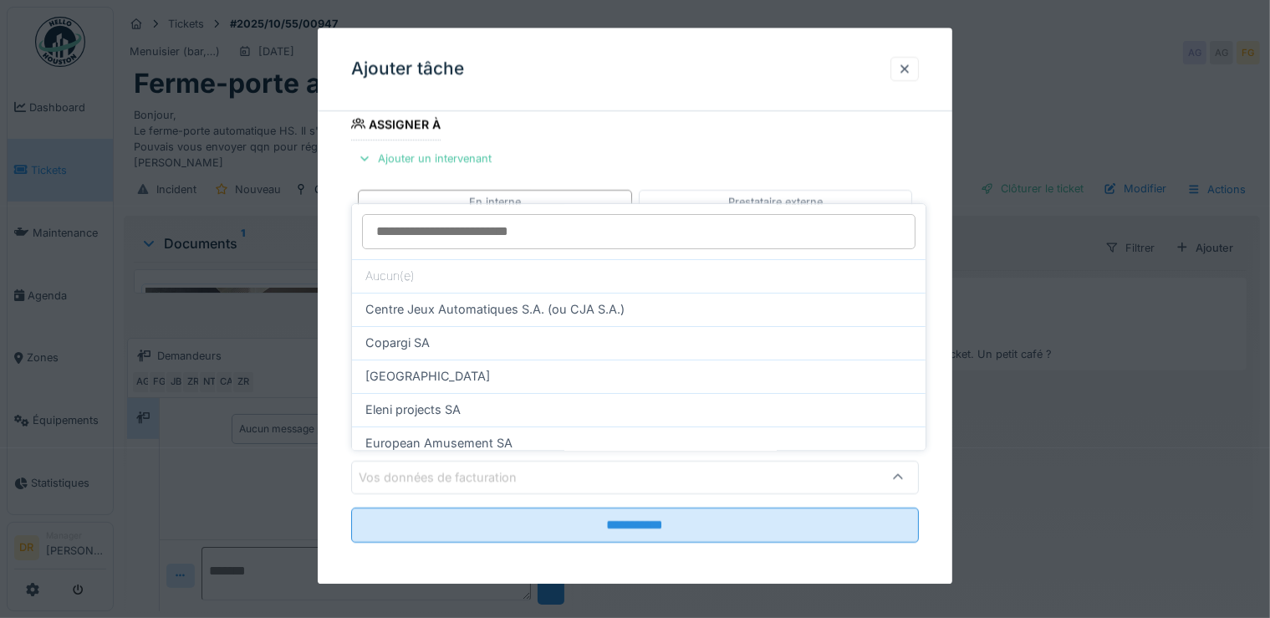
scroll to position [473, 0]
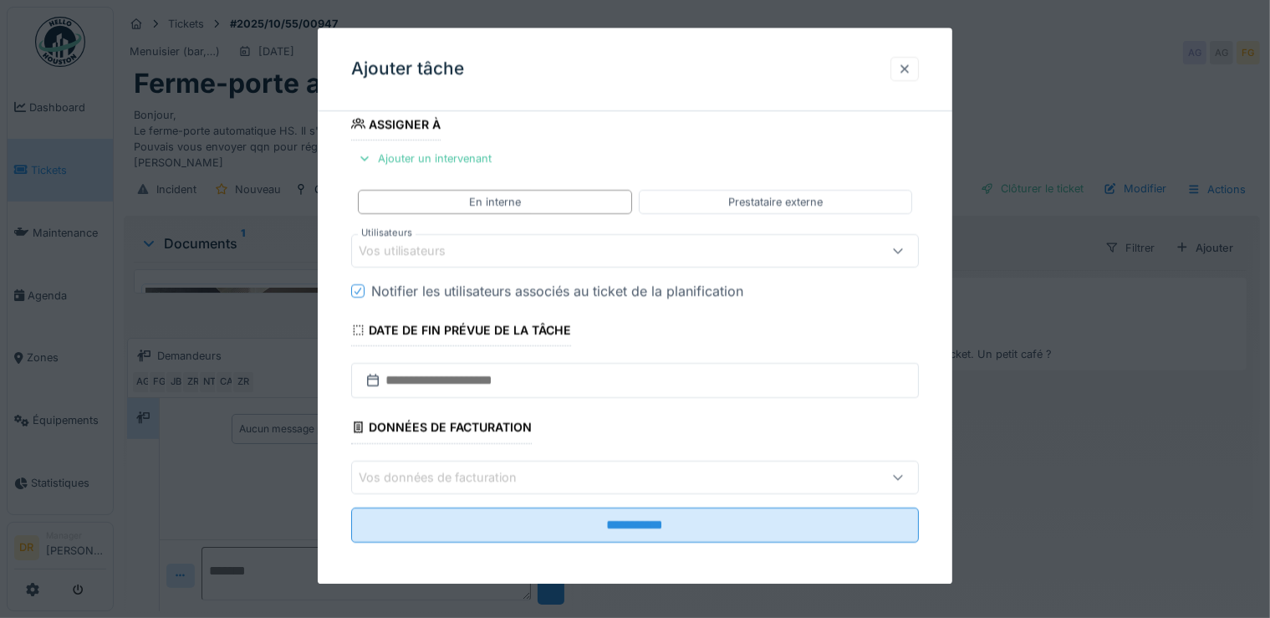
click at [912, 70] on div at bounding box center [904, 69] width 13 height 16
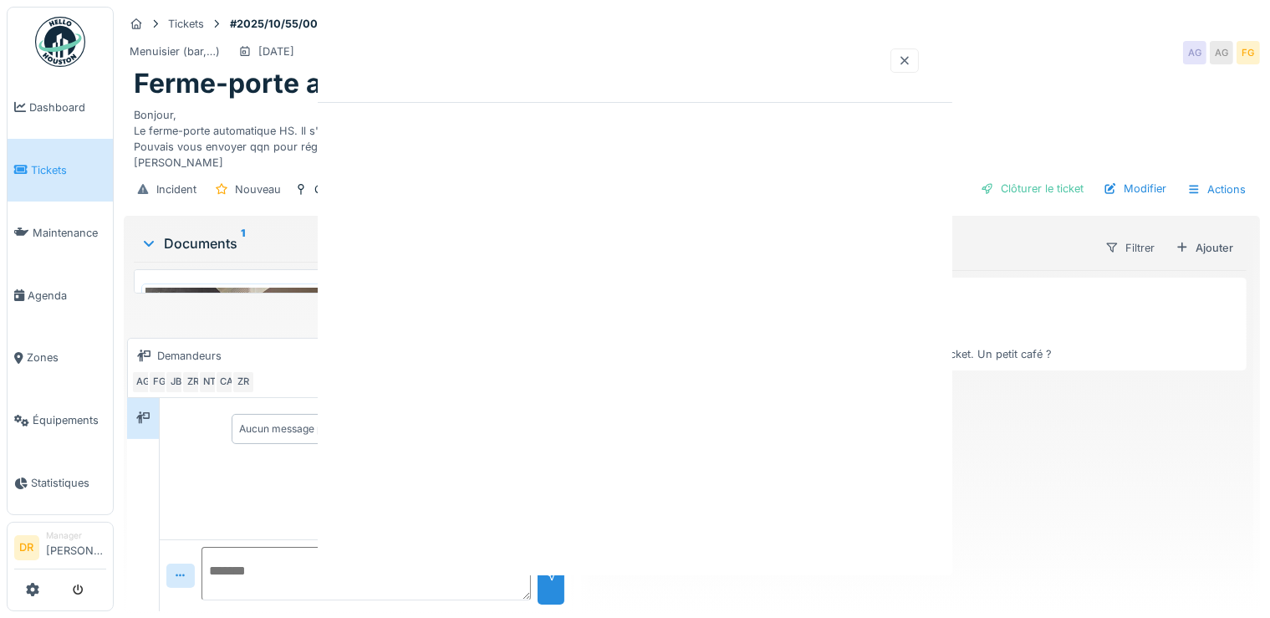
scroll to position [0, 0]
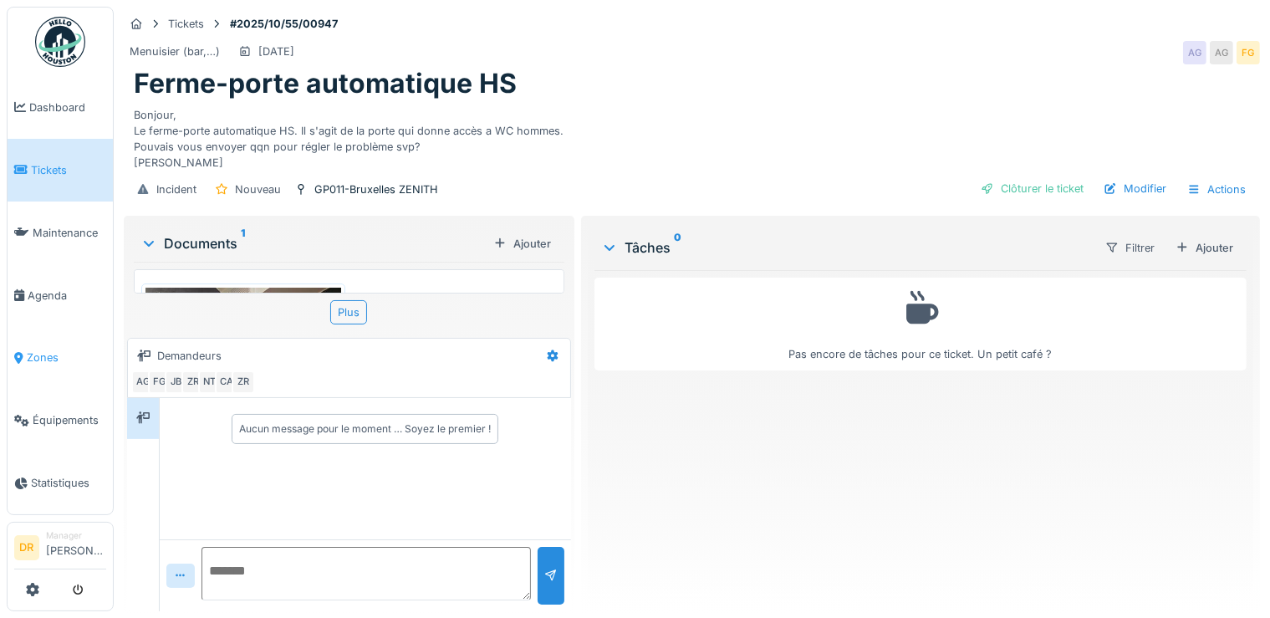
click at [39, 353] on span "Zones" at bounding box center [66, 358] width 79 height 16
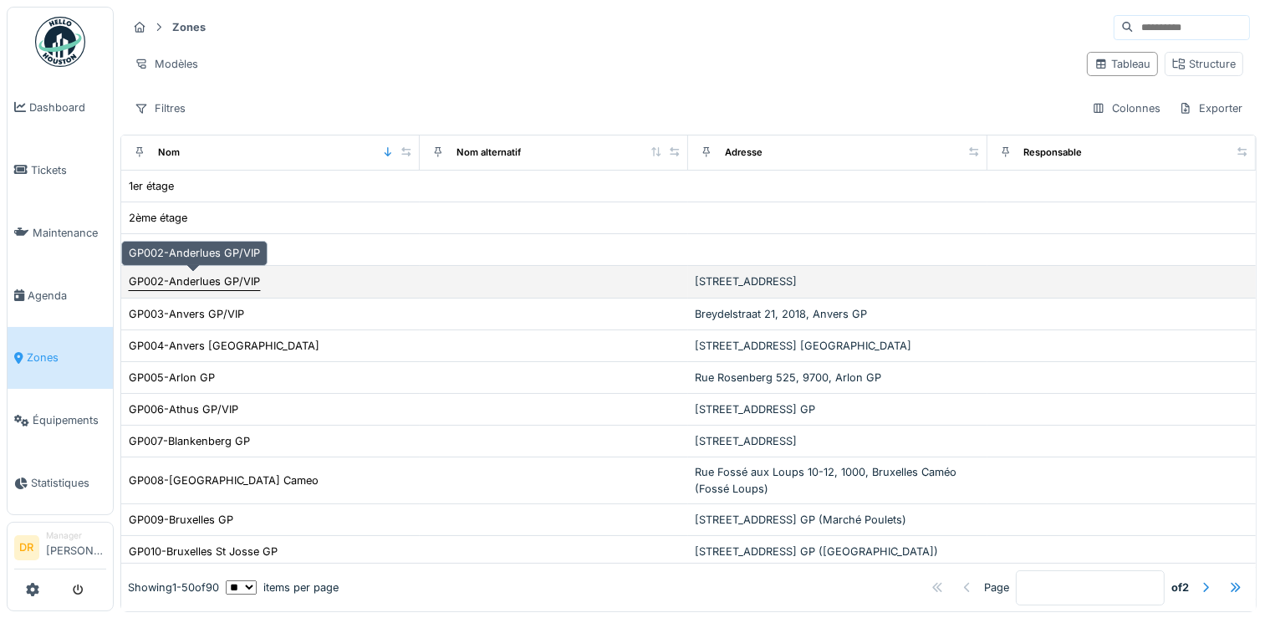
click at [218, 284] on div "GP002-Anderlues GP/VIP" at bounding box center [194, 281] width 131 height 16
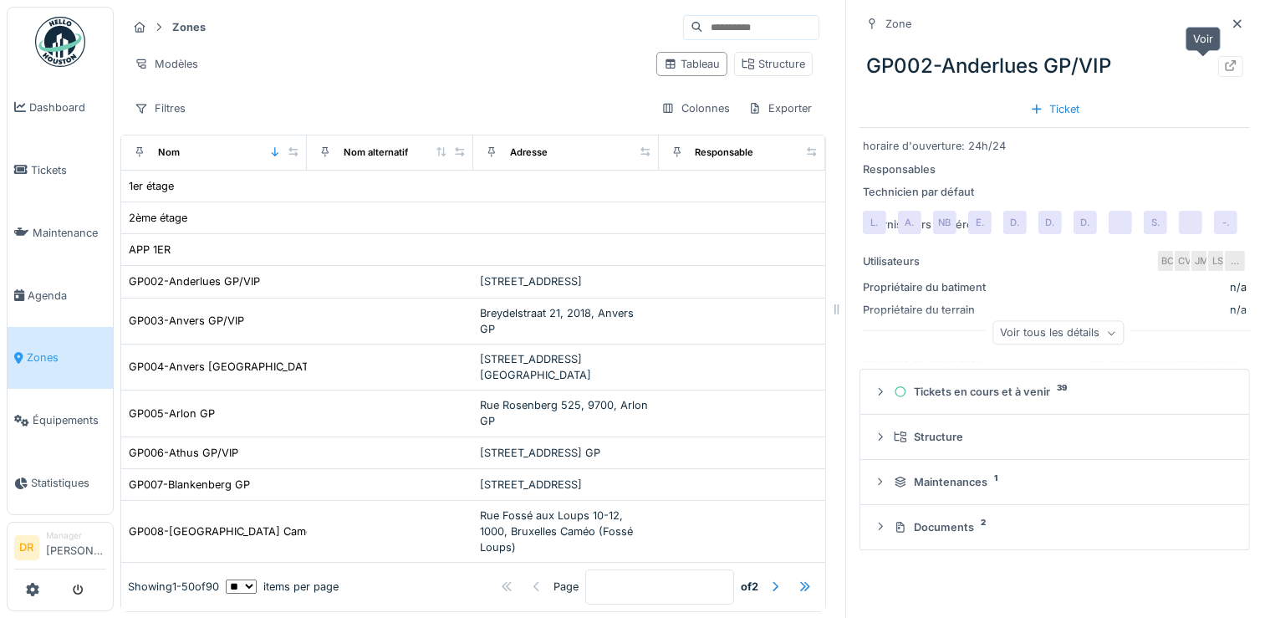
click at [1224, 66] on icon at bounding box center [1230, 65] width 13 height 11
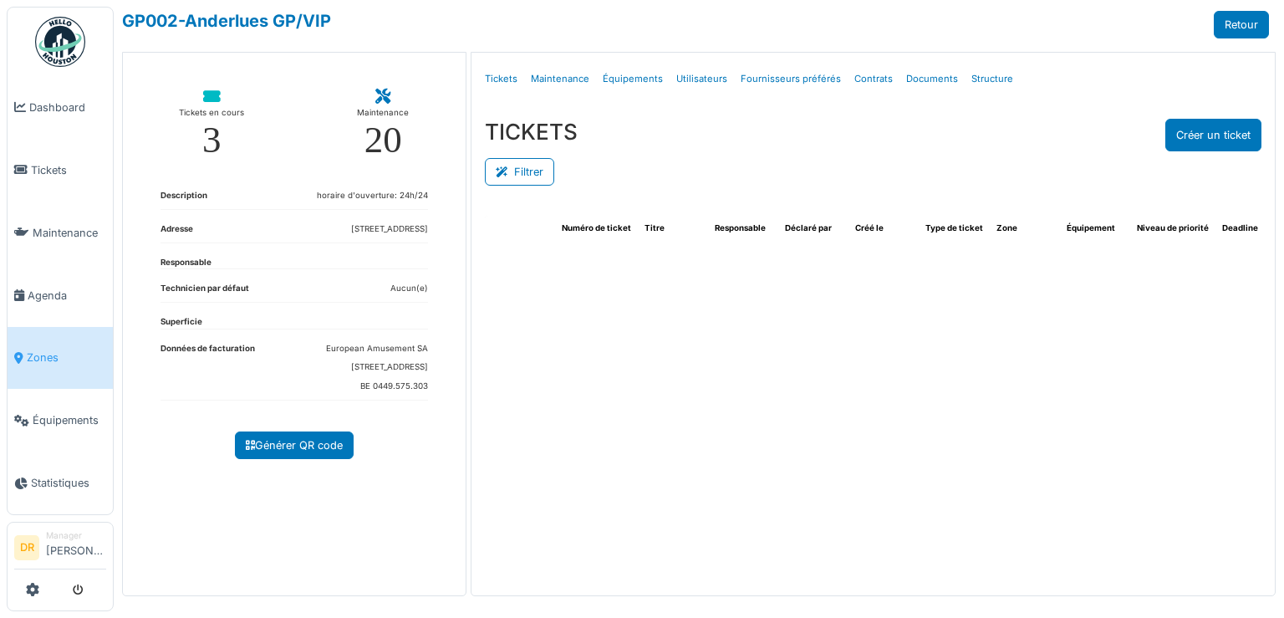
select select "***"
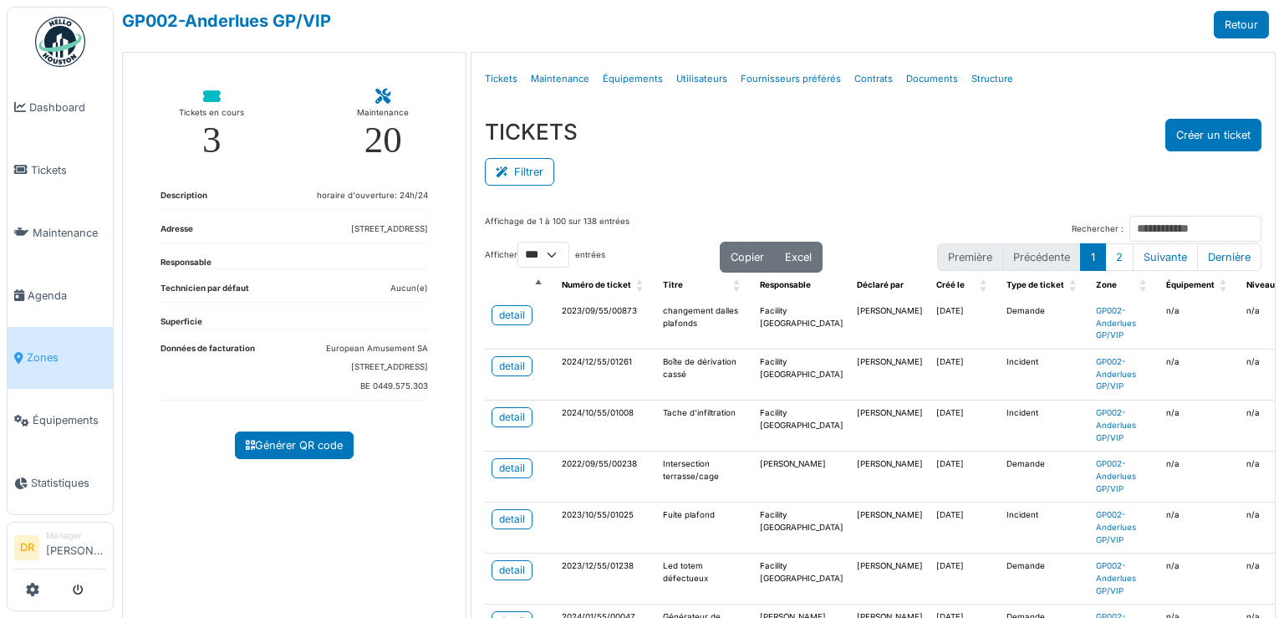
click at [42, 357] on link "Zones" at bounding box center [60, 358] width 105 height 63
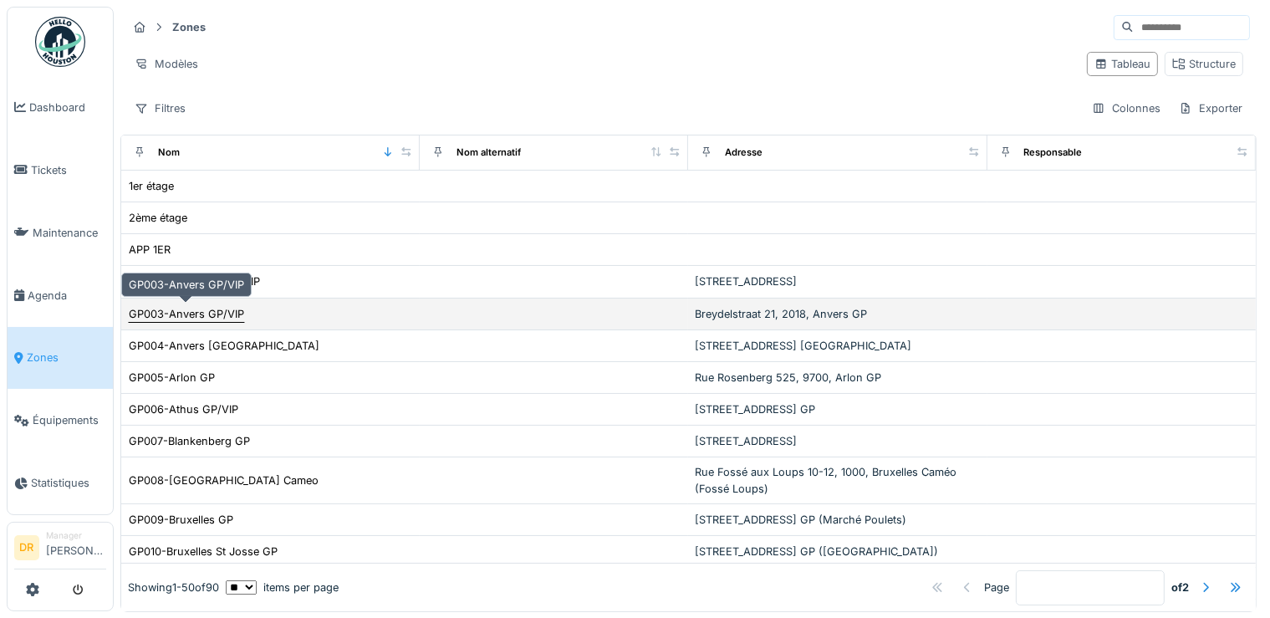
click at [182, 314] on div "GP003-Anvers GP/VIP" at bounding box center [186, 314] width 115 height 16
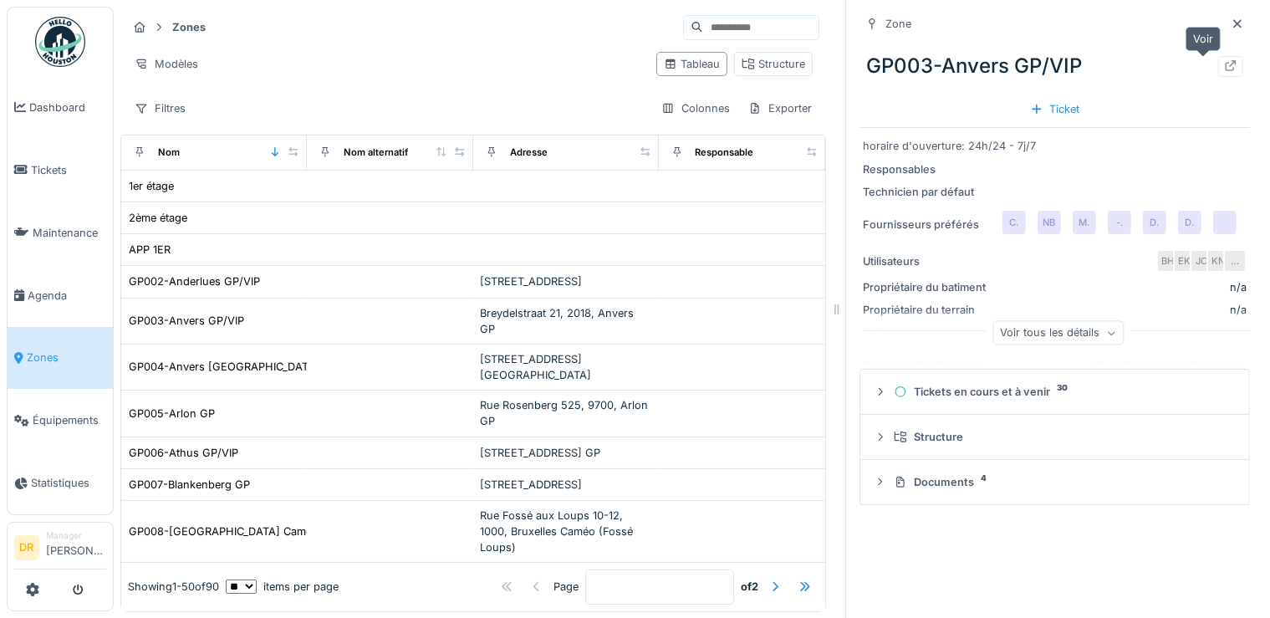
click at [1224, 63] on icon at bounding box center [1230, 65] width 13 height 11
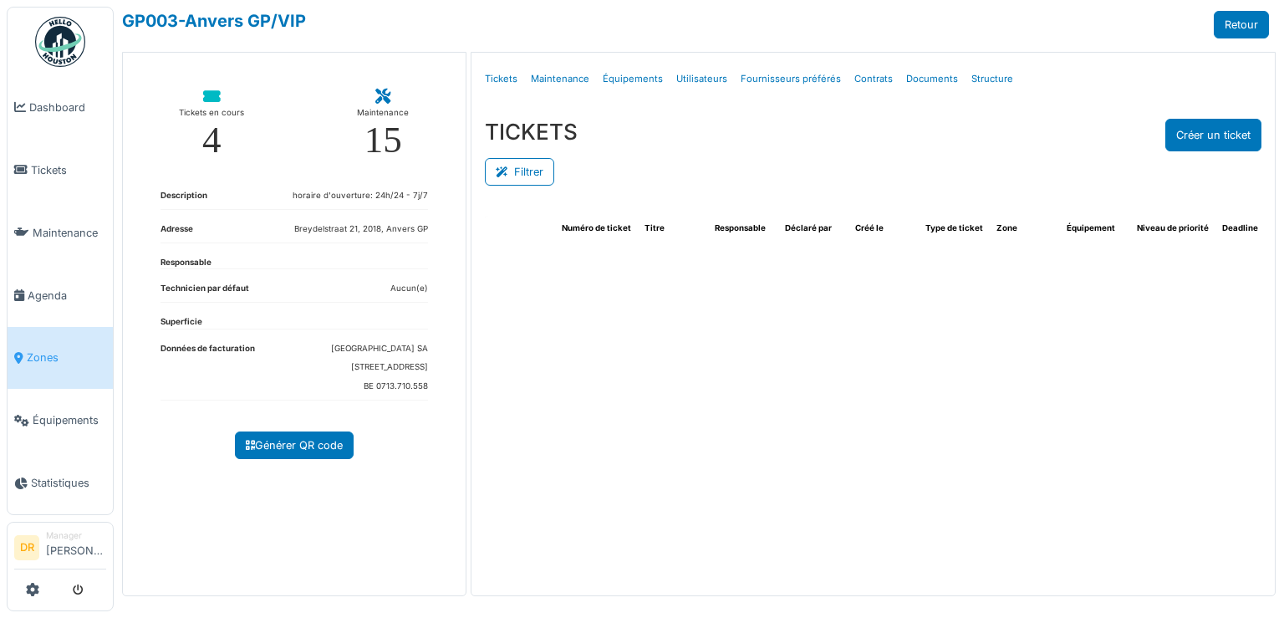
select select "***"
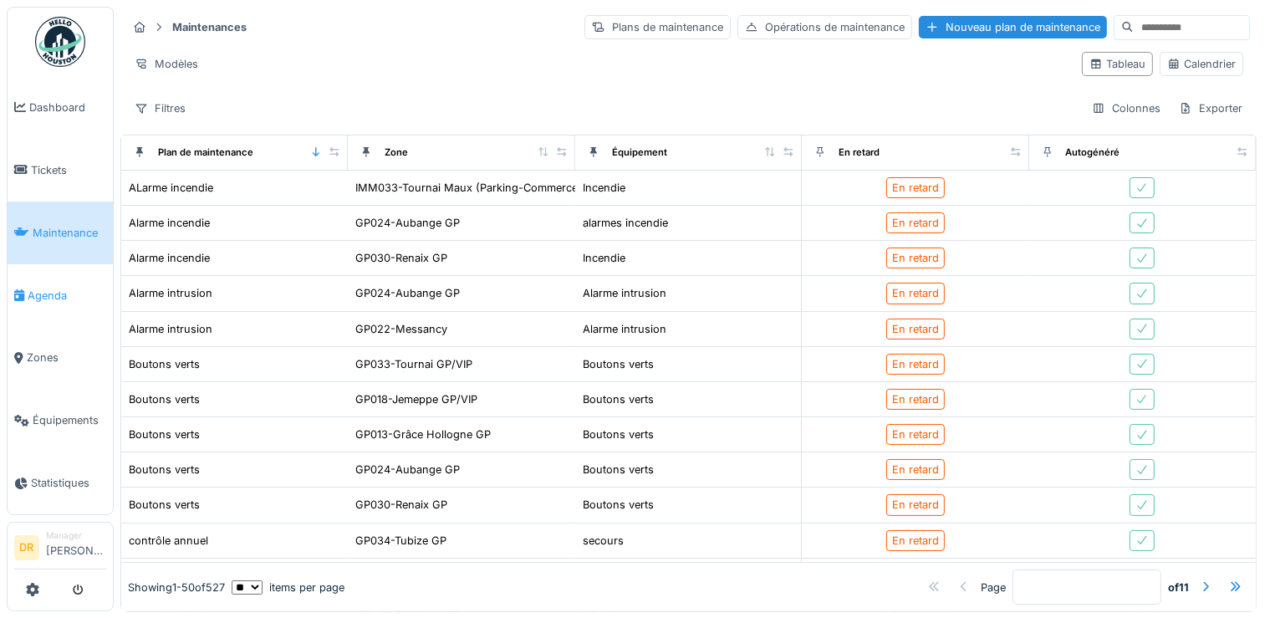
click at [42, 290] on span "Agenda" at bounding box center [67, 296] width 79 height 16
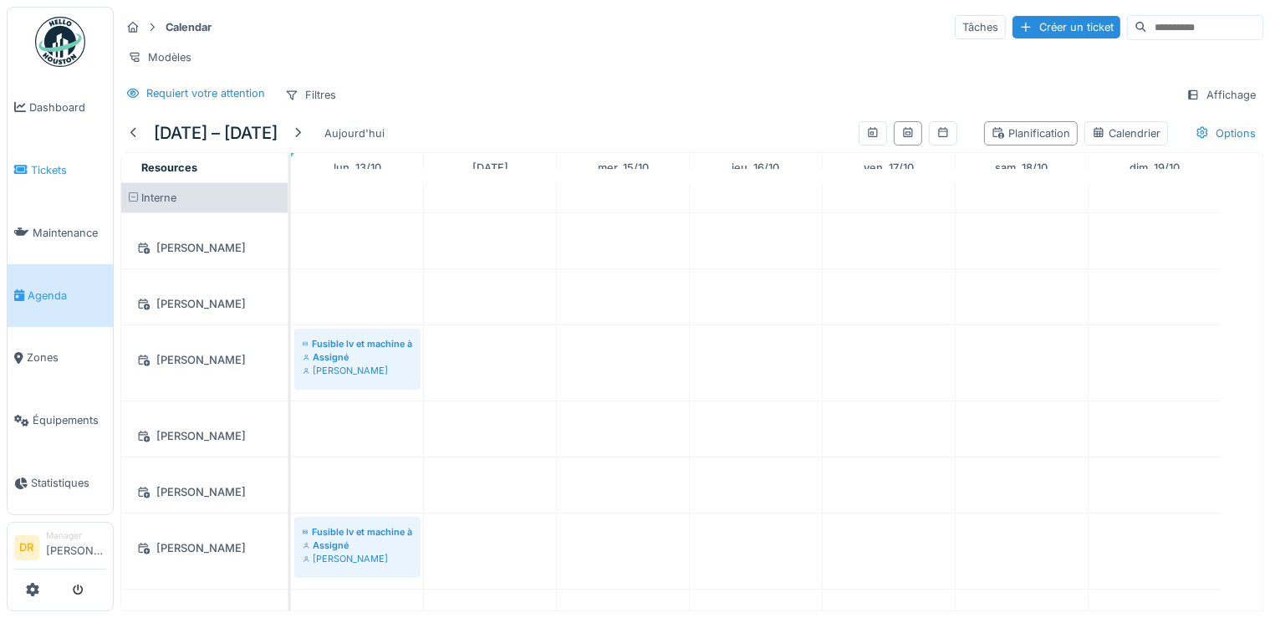
click at [38, 163] on span "Tickets" at bounding box center [68, 170] width 75 height 16
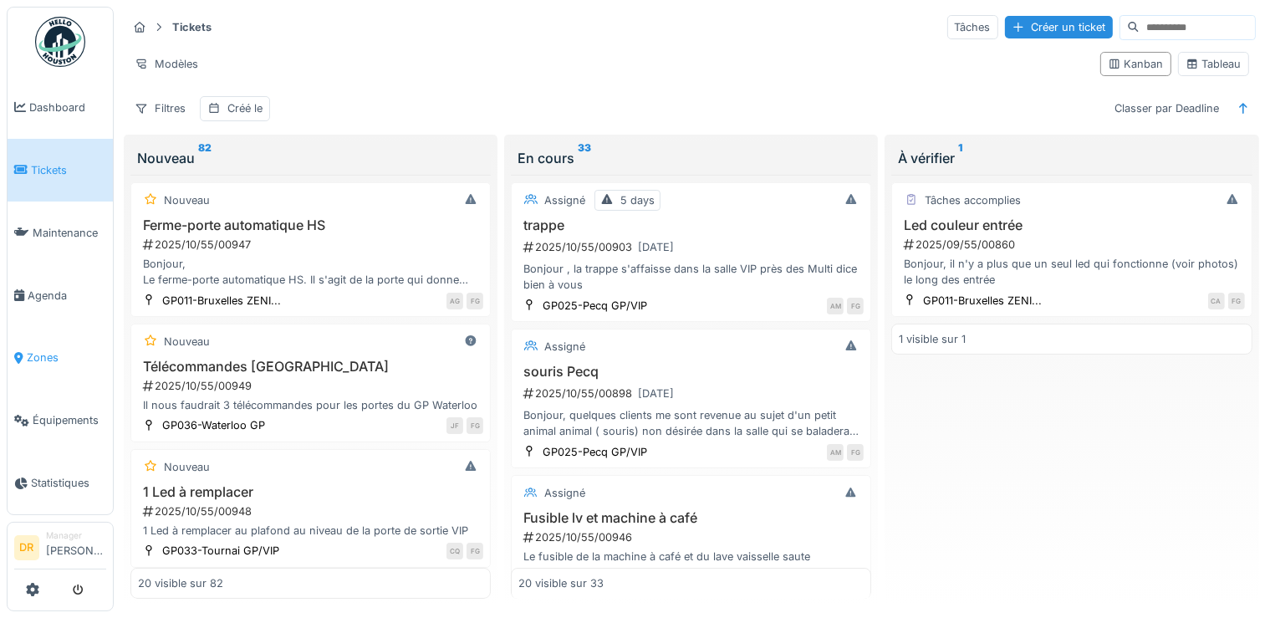
click at [56, 350] on span "Zones" at bounding box center [66, 358] width 79 height 16
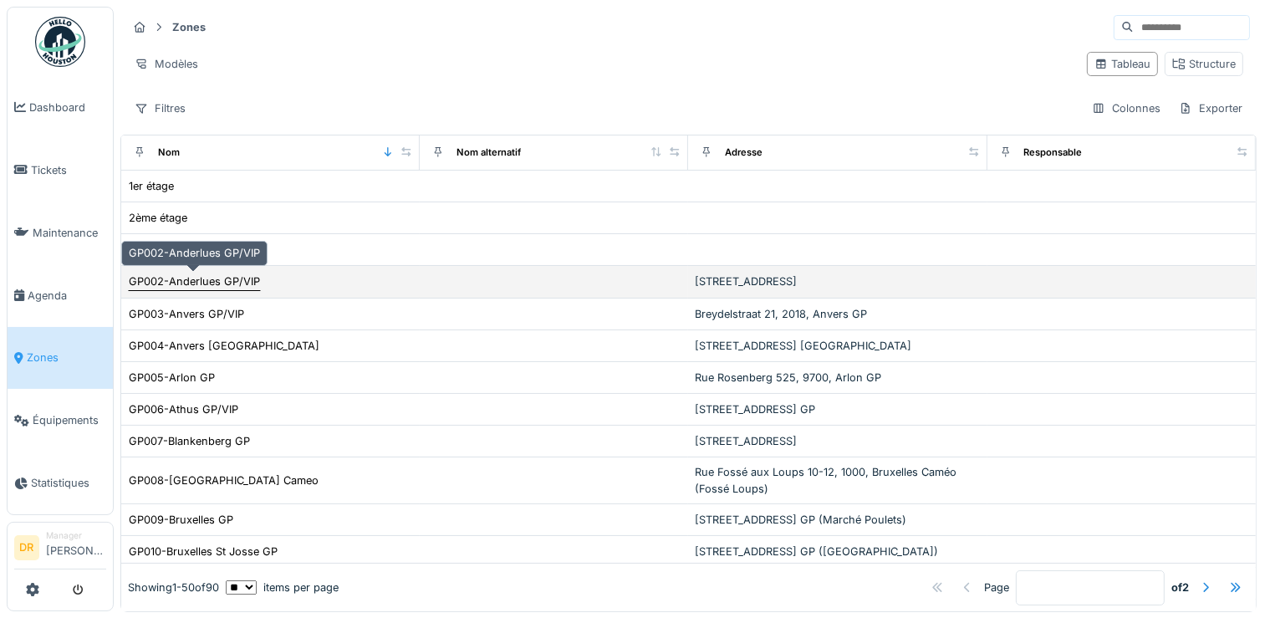
click at [216, 280] on div "GP002-Anderlues GP/VIP" at bounding box center [194, 281] width 131 height 16
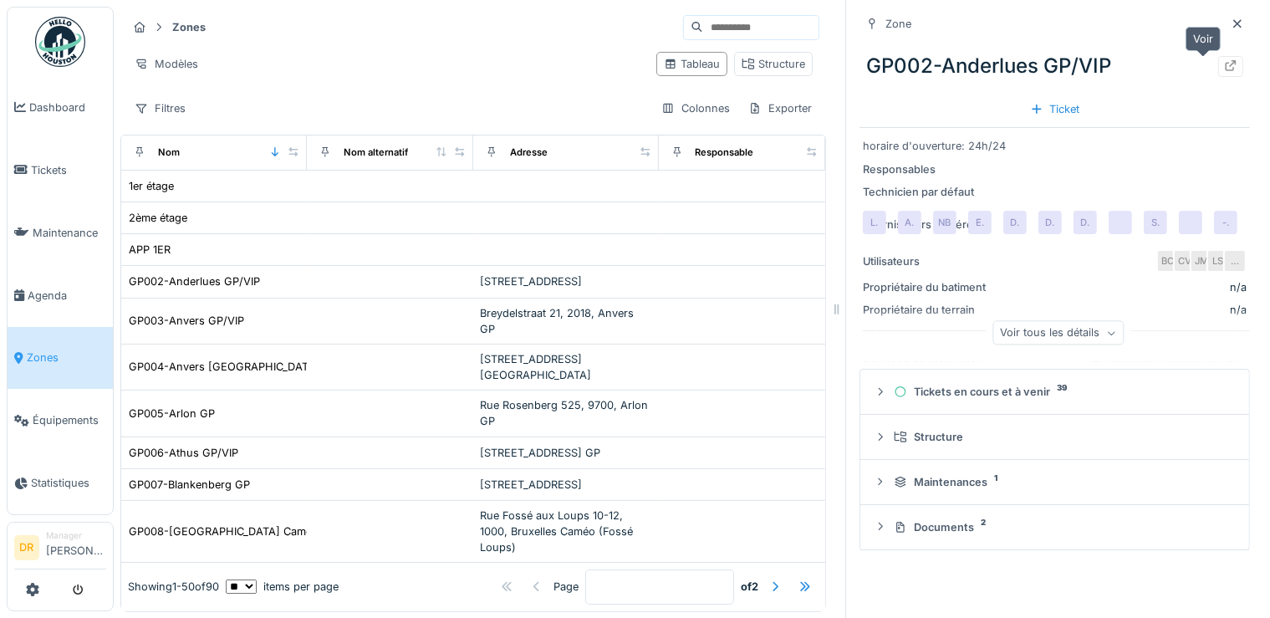
click at [1224, 72] on div at bounding box center [1230, 67] width 13 height 16
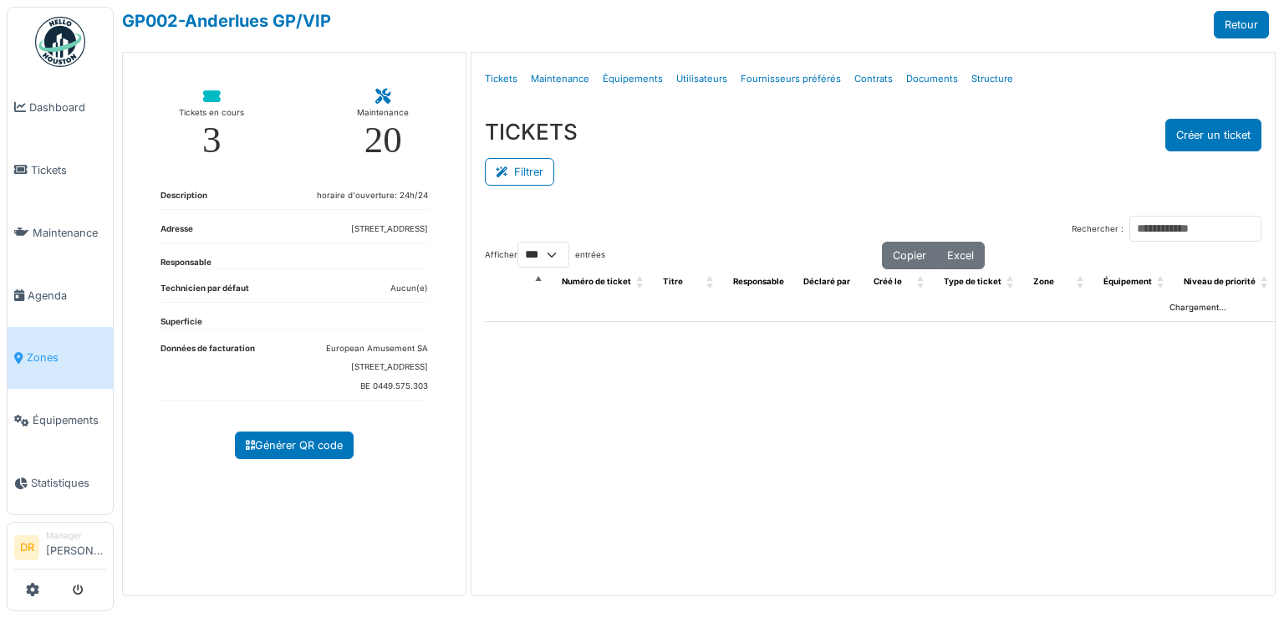
select select "***"
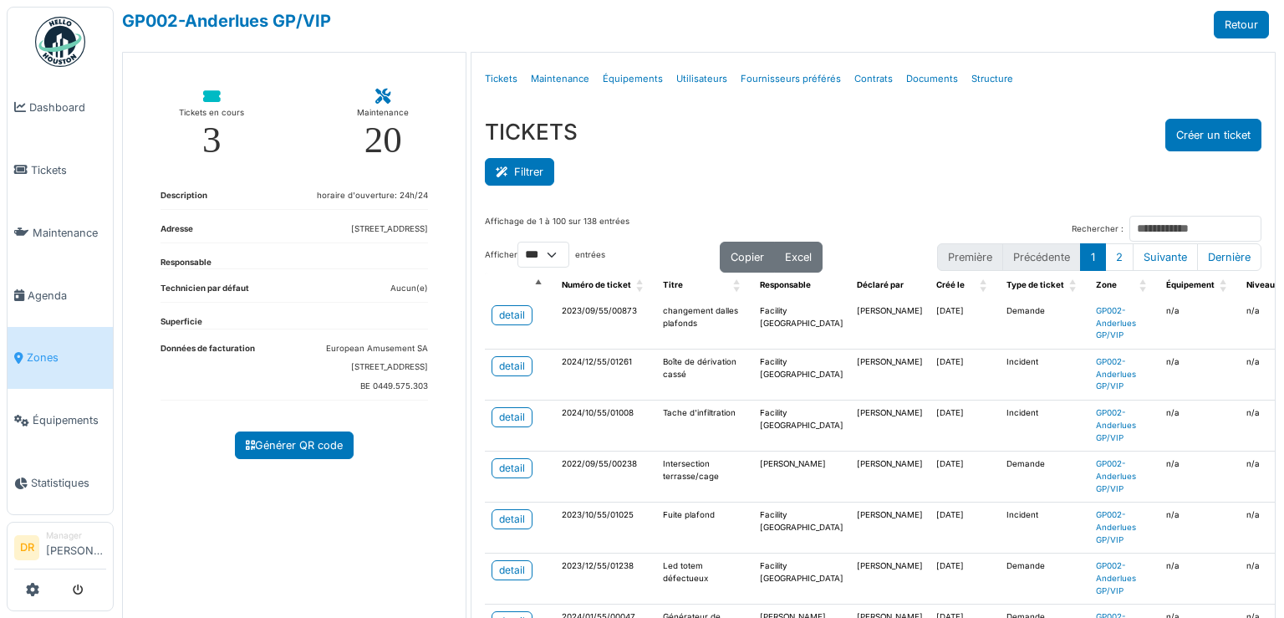
click at [513, 173] on button "Filtrer" at bounding box center [519, 172] width 69 height 28
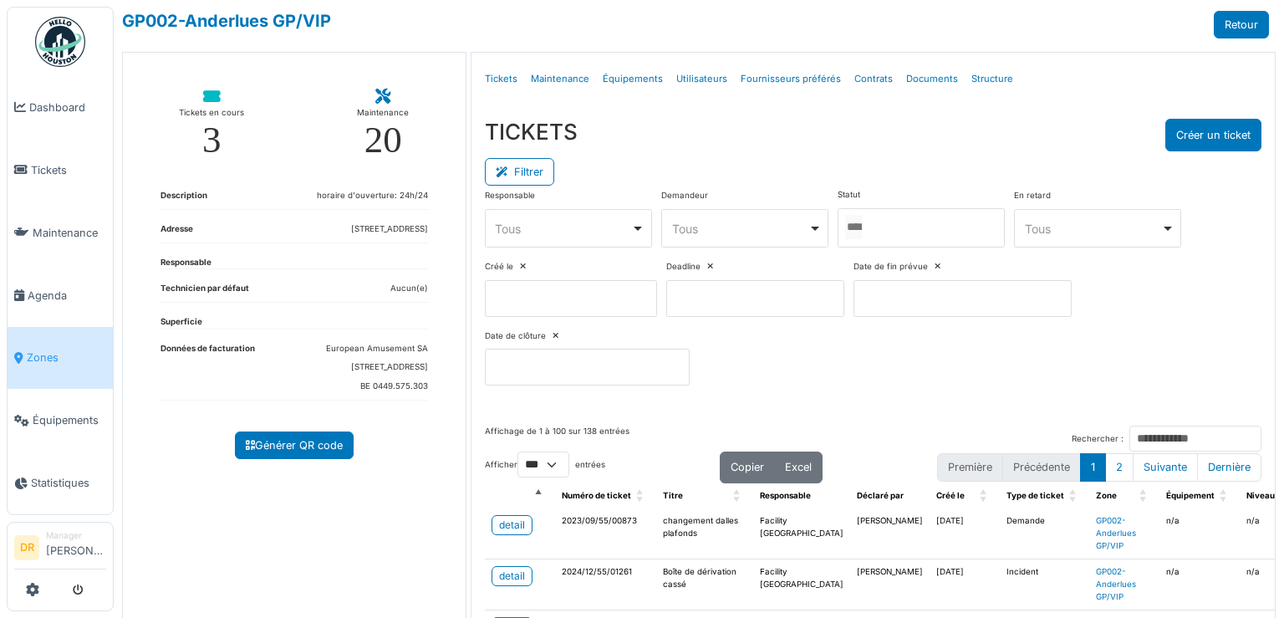
click at [862, 227] on input "Tous" at bounding box center [853, 227] width 17 height 24
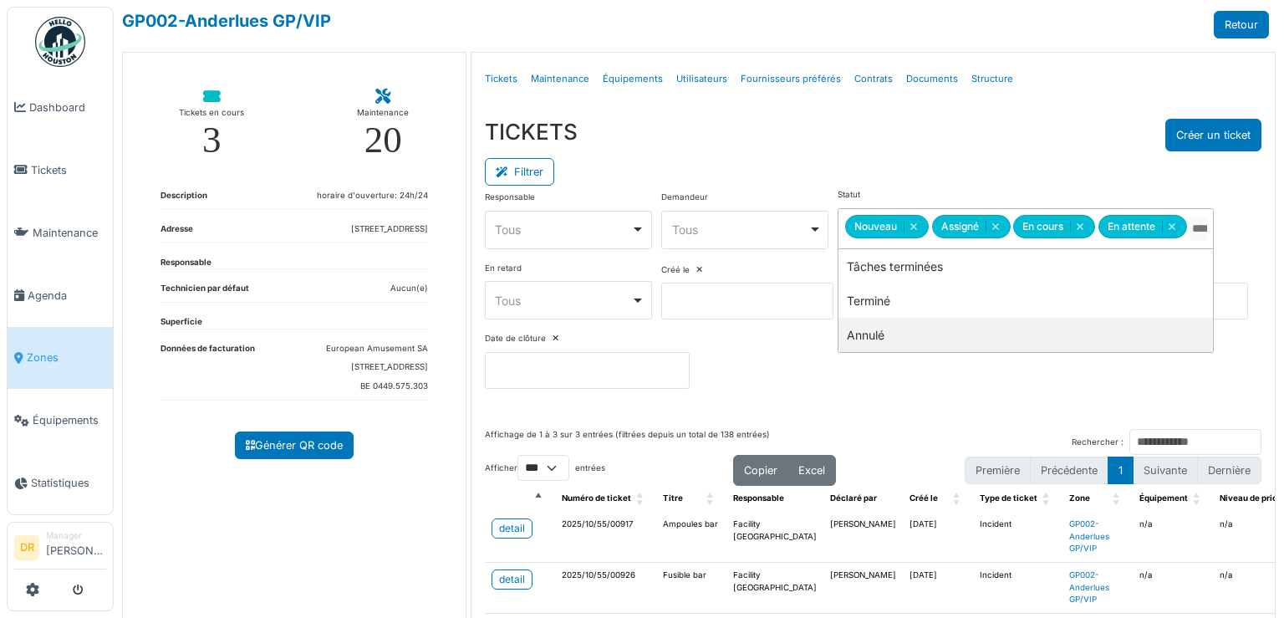
click at [1069, 370] on div "Responsable **** Tous Remove item Tous Abdellah Bodadi Dimitri Romyns Massimo M…" at bounding box center [873, 295] width 777 height 213
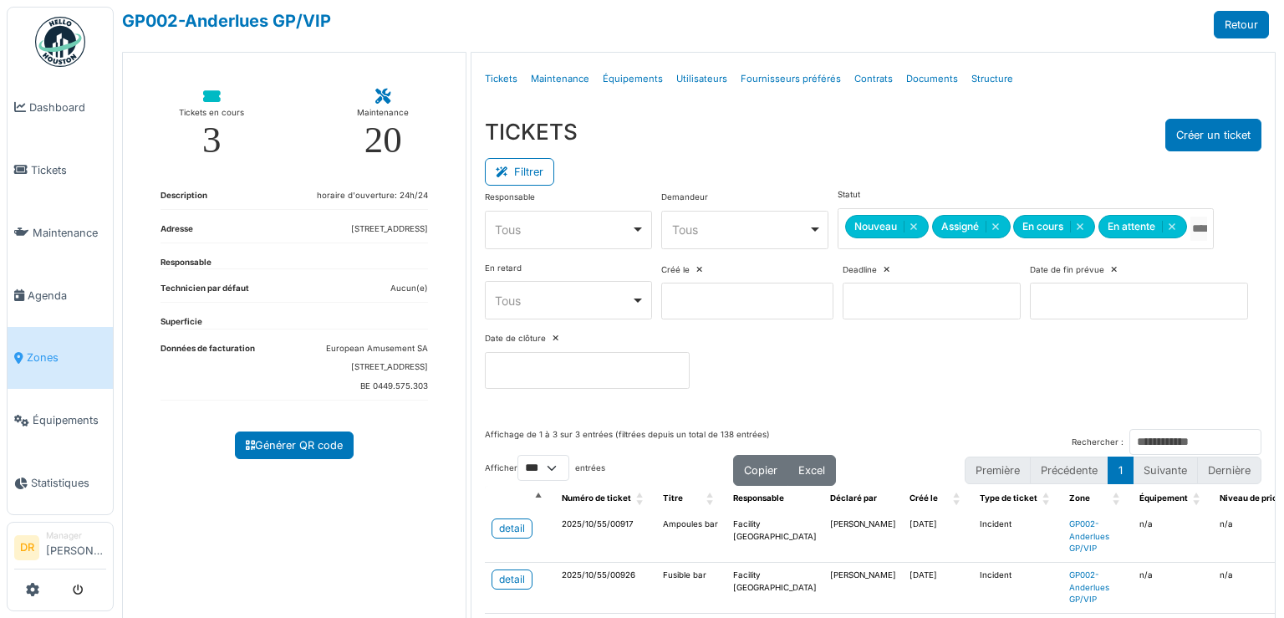
click at [1069, 370] on div "Responsable **** Tous Remove item Tous Abdellah Bodadi Dimitri Romyns Massimo M…" at bounding box center [873, 295] width 777 height 213
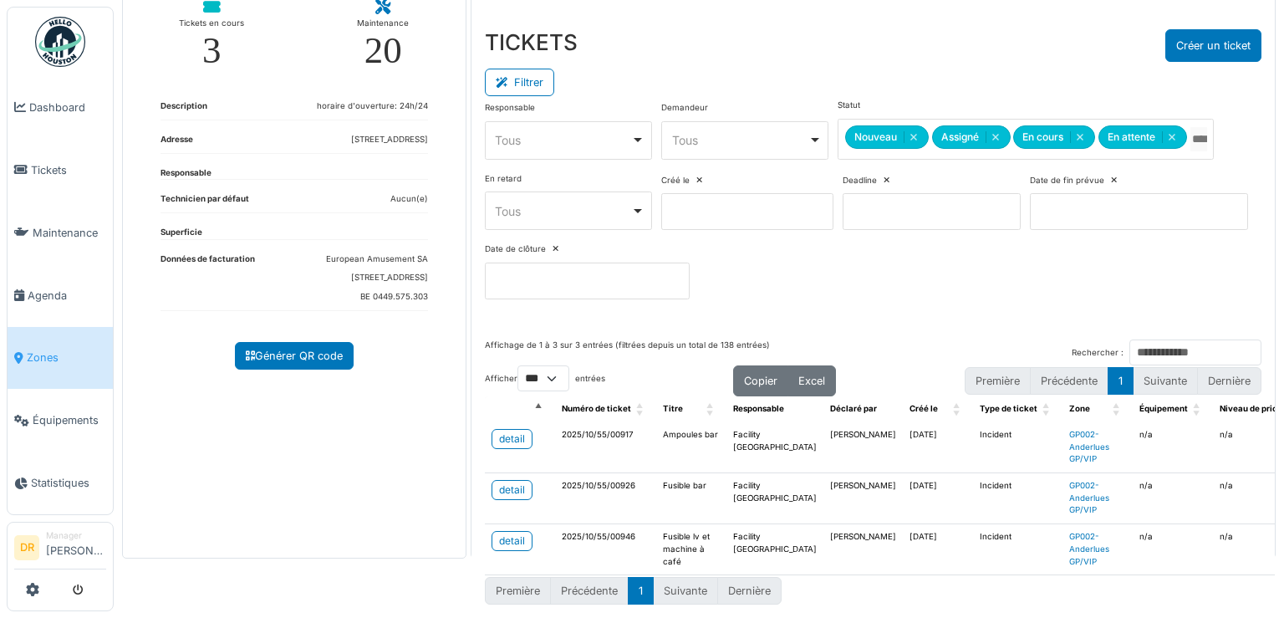
scroll to position [102, 0]
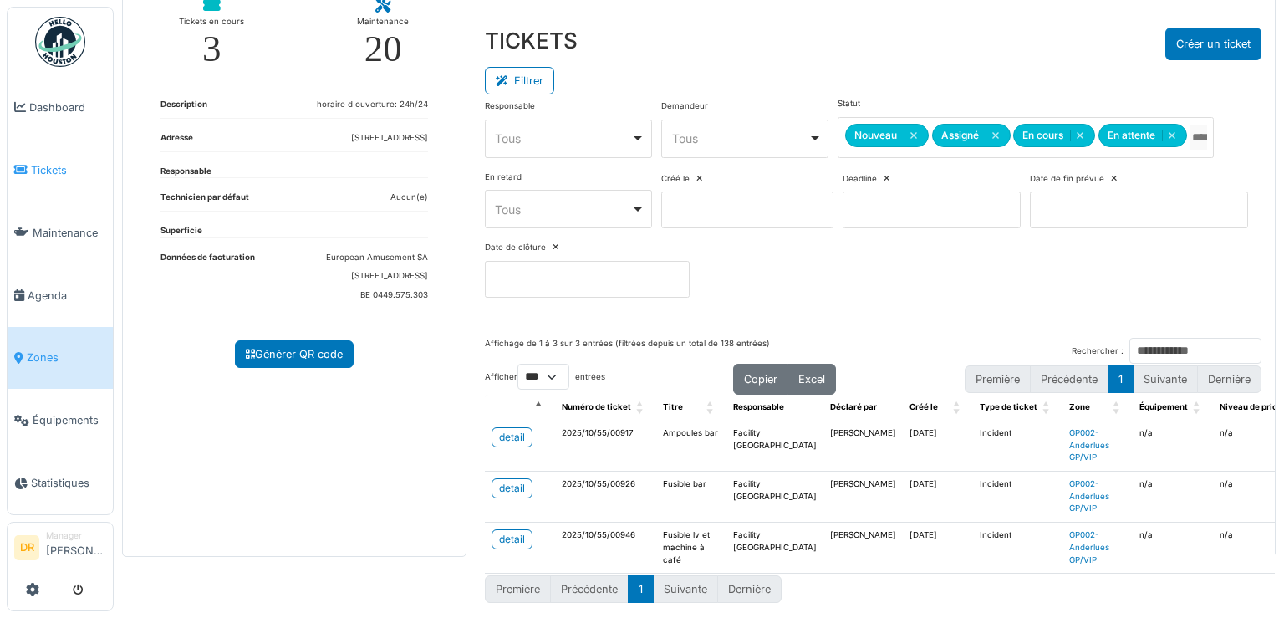
click at [41, 162] on span "Tickets" at bounding box center [68, 170] width 75 height 16
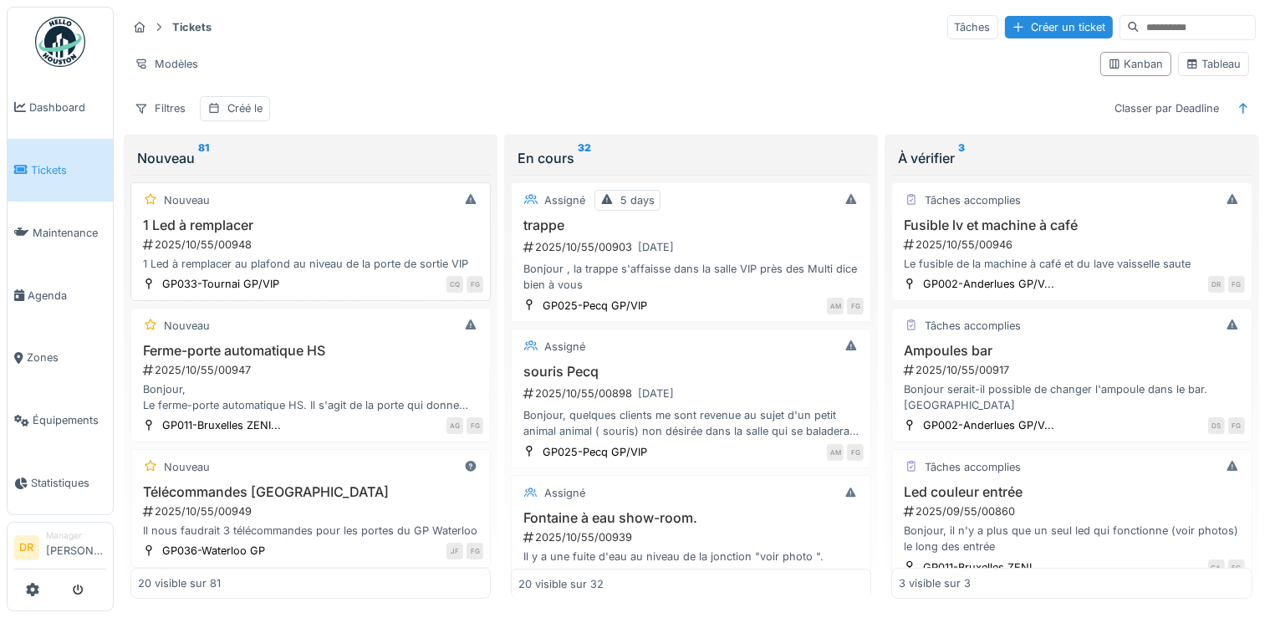
click at [227, 243] on div "2025/10/55/00948" at bounding box center [312, 245] width 342 height 16
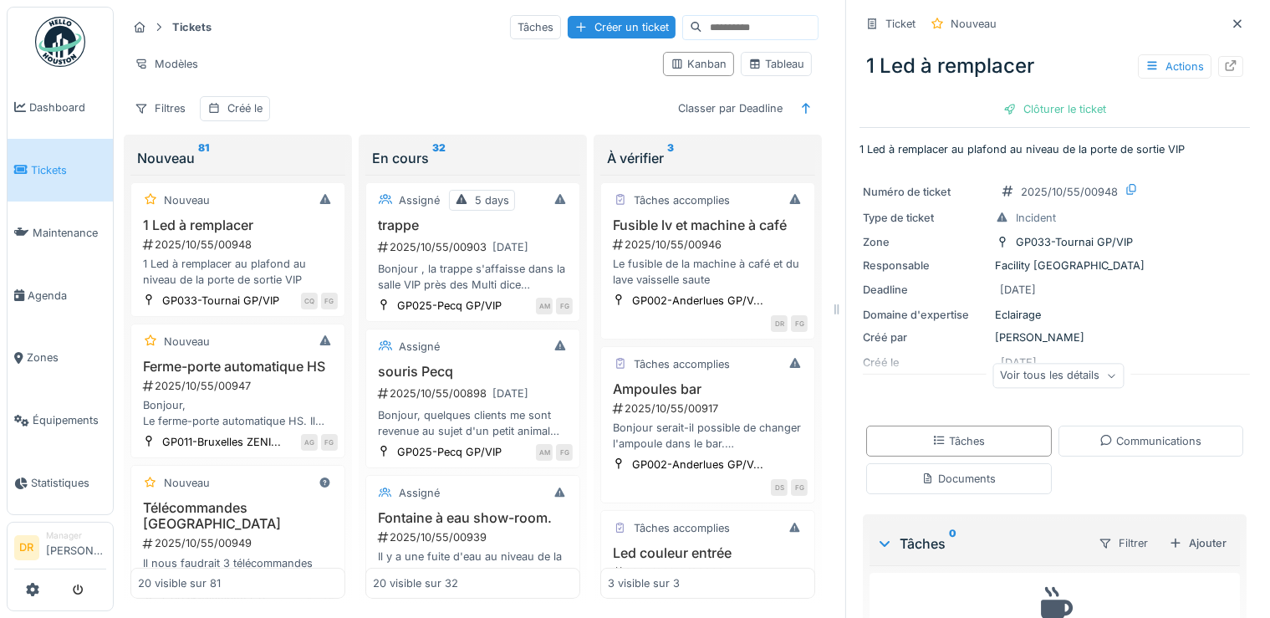
click at [1084, 377] on div "Voir tous les détails" at bounding box center [1058, 376] width 131 height 24
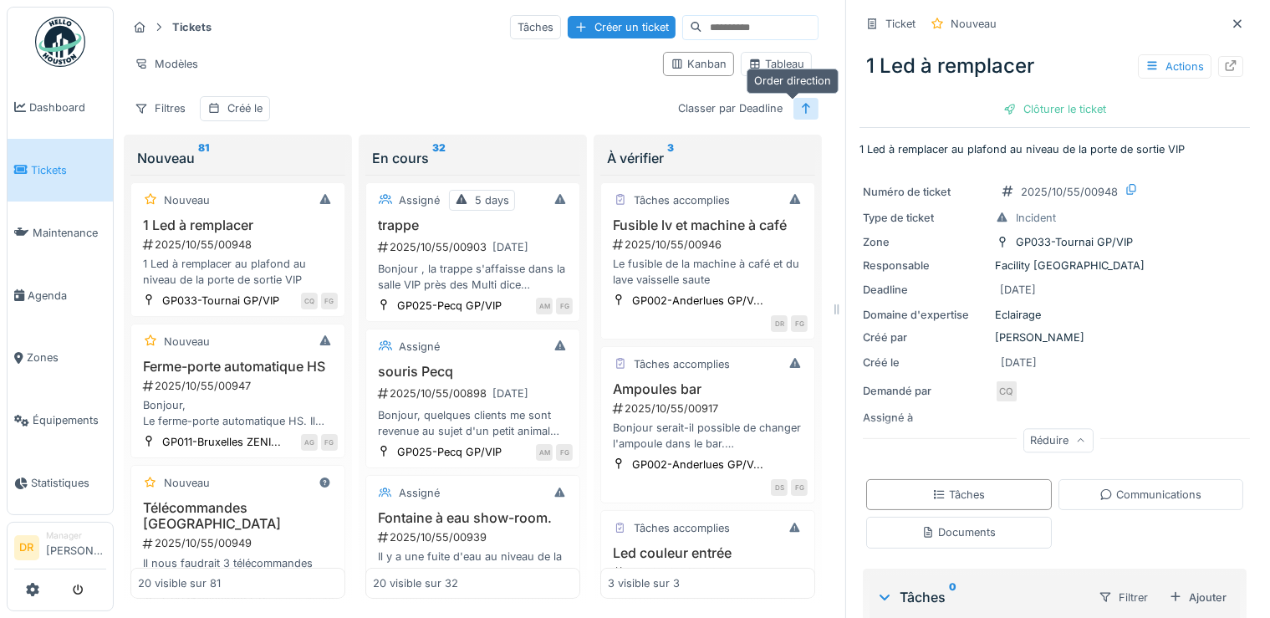
click at [799, 109] on icon at bounding box center [805, 108] width 13 height 11
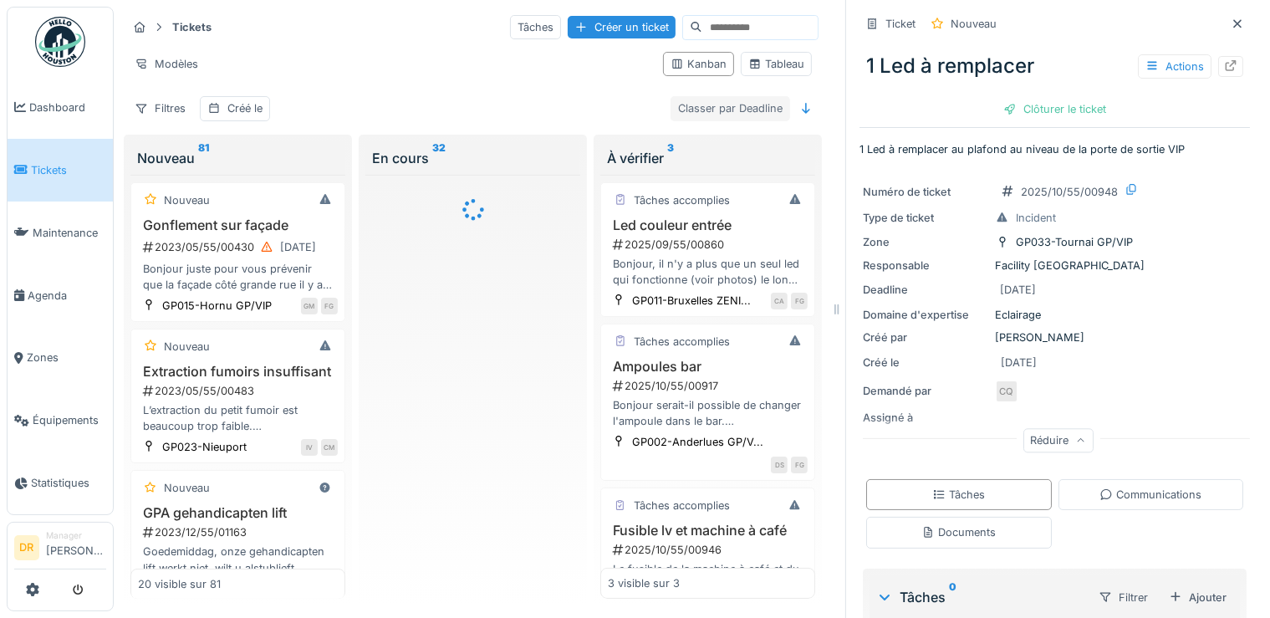
click at [746, 107] on div "Classer par Deadline" at bounding box center [731, 108] width 120 height 24
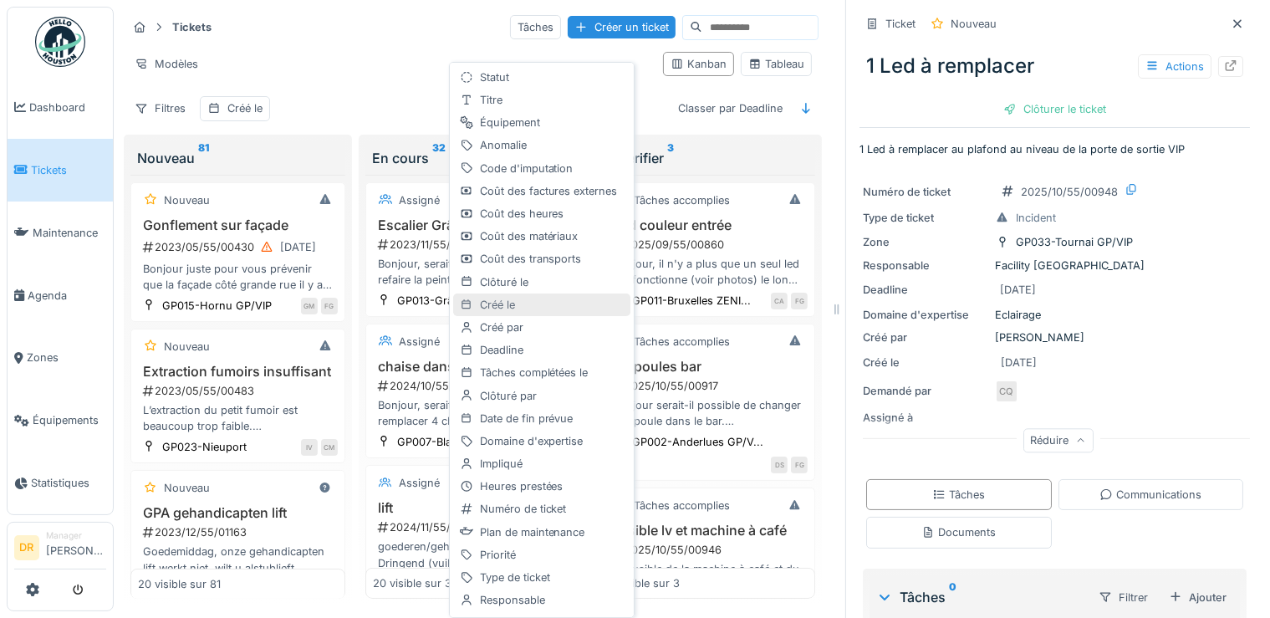
click at [507, 304] on div "Créé le" at bounding box center [541, 305] width 177 height 23
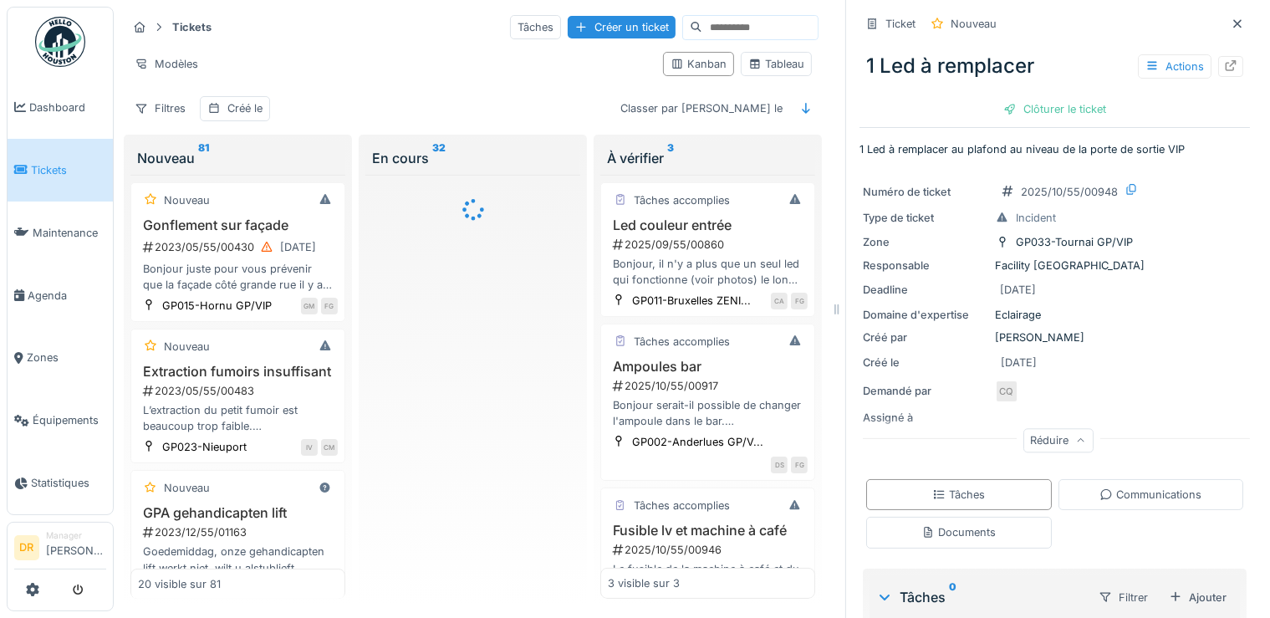
click at [393, 112] on div "Filtres Créé le Classer par [PERSON_NAME] le" at bounding box center [473, 108] width 692 height 24
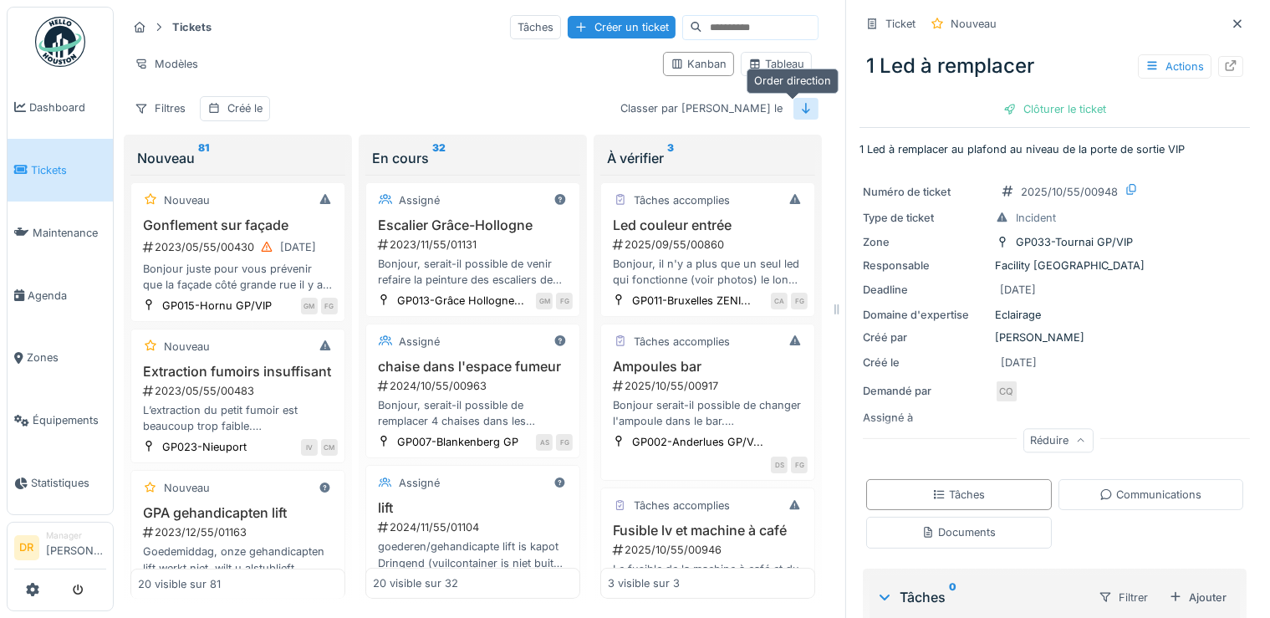
click at [799, 112] on icon at bounding box center [805, 108] width 13 height 11
